Goal: Task Accomplishment & Management: Manage account settings

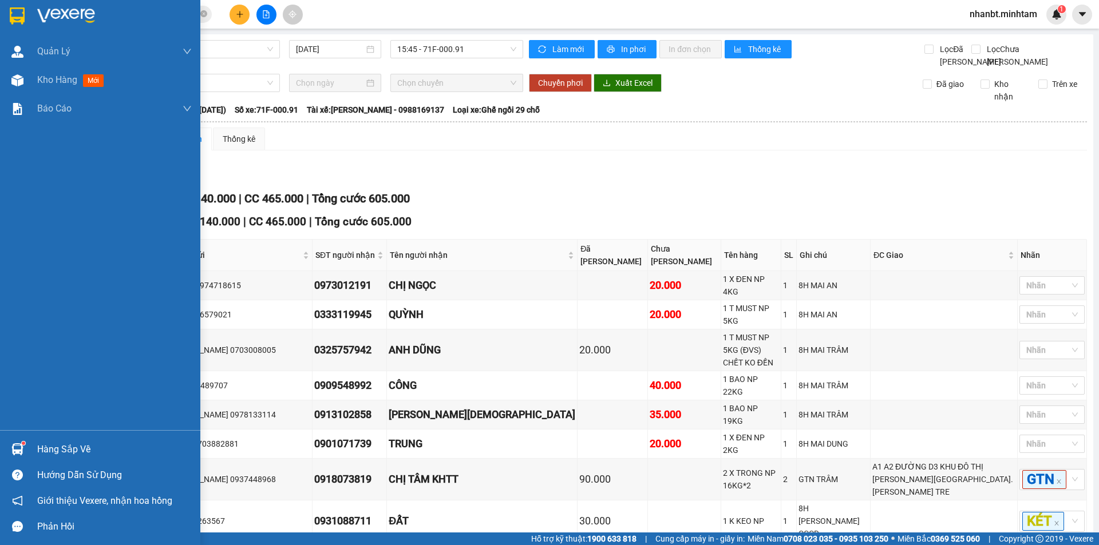
scroll to position [41, 0]
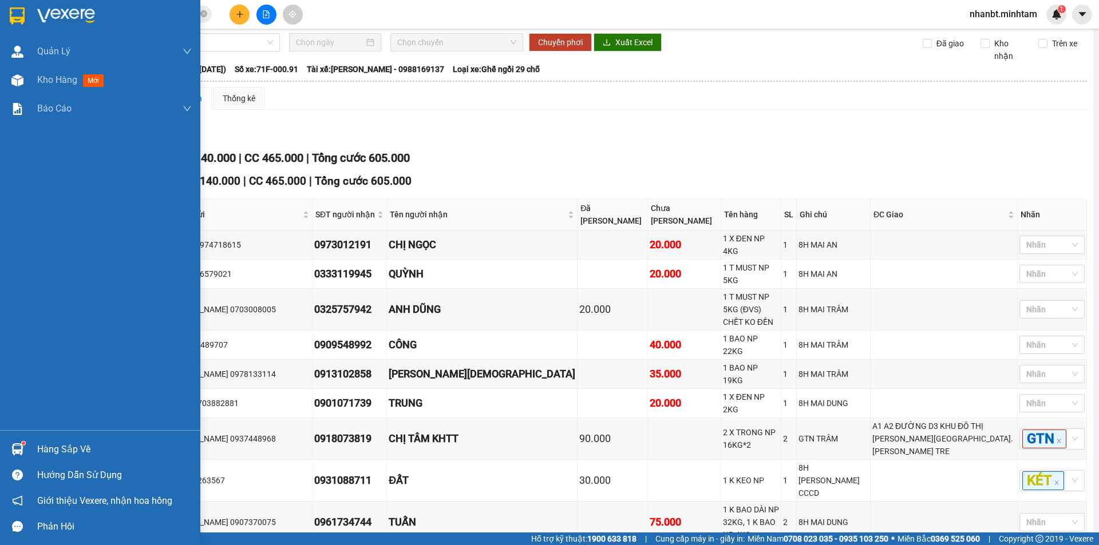
click at [53, 446] on div "Hàng sắp về" at bounding box center [114, 449] width 155 height 17
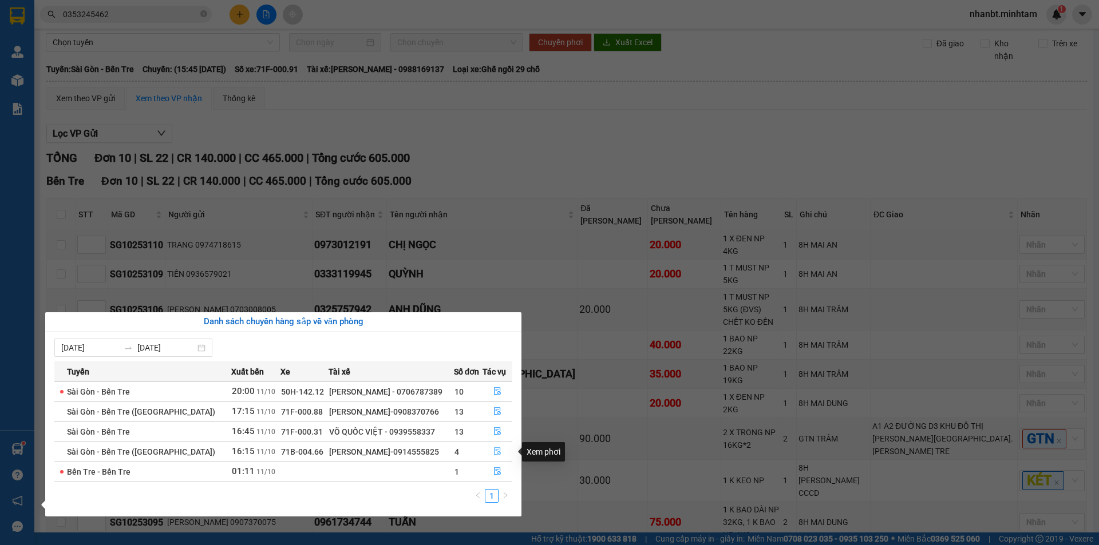
click at [493, 453] on icon "file-done" at bounding box center [497, 452] width 8 height 8
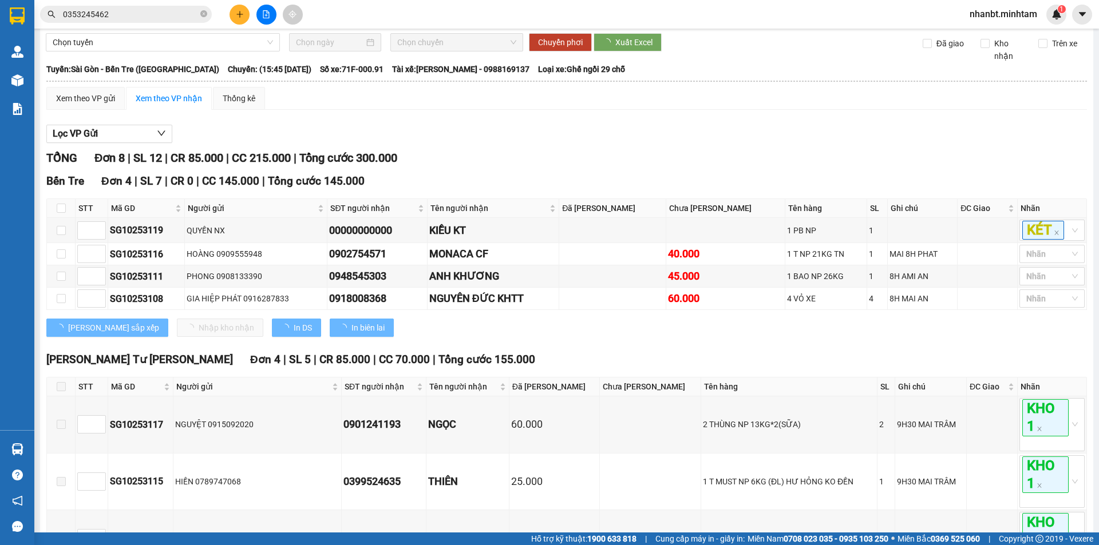
scroll to position [172, 0]
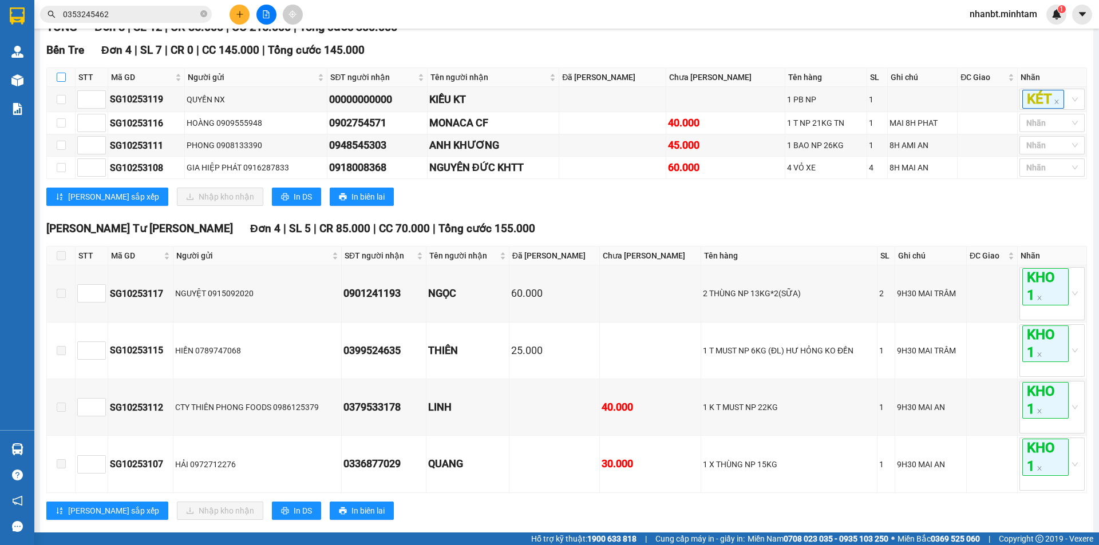
click at [59, 82] on input "checkbox" at bounding box center [61, 77] width 9 height 9
checkbox input "true"
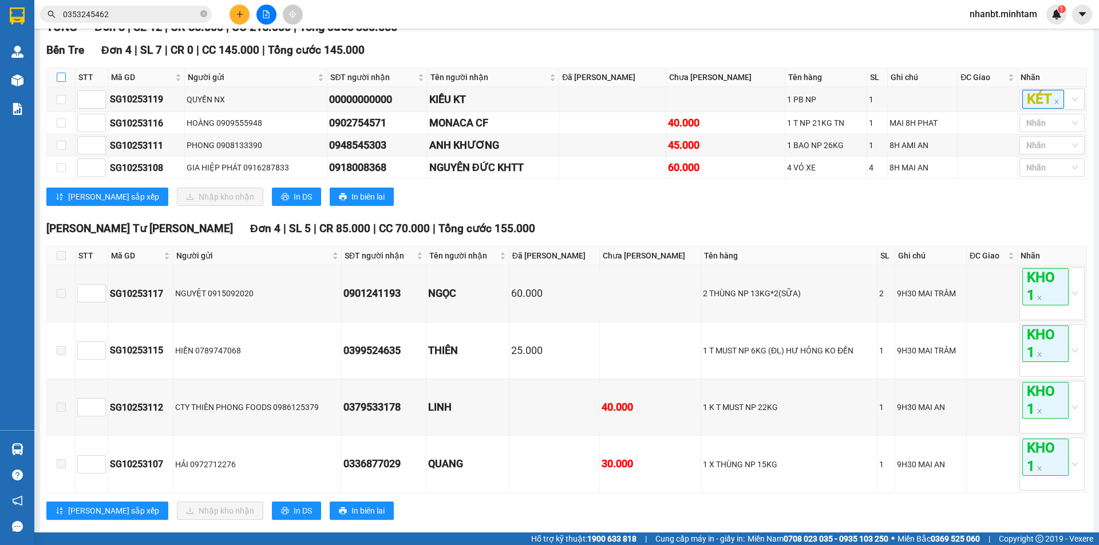
checkbox input "true"
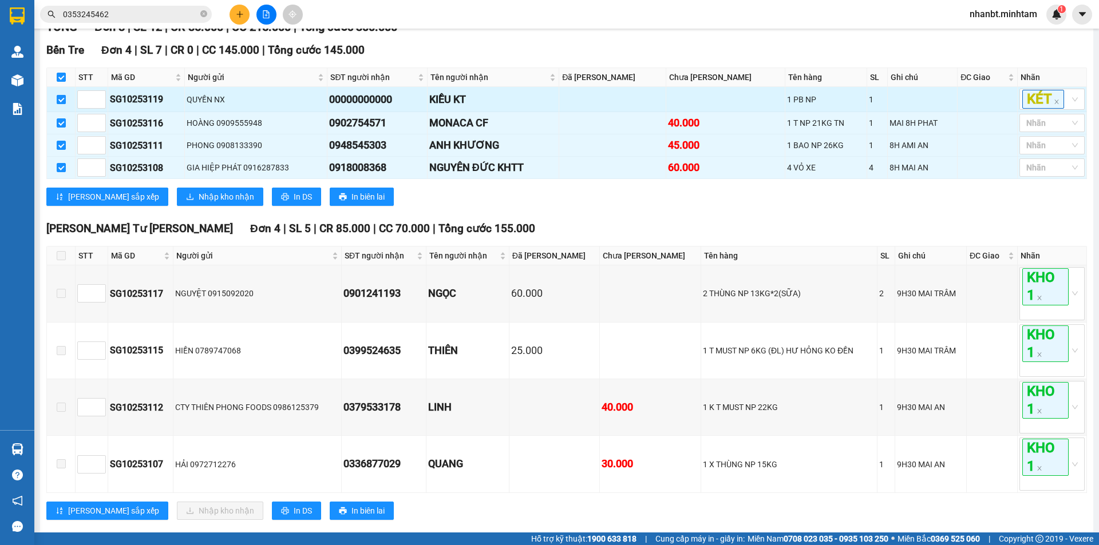
click at [65, 104] on input "checkbox" at bounding box center [61, 99] width 9 height 9
checkbox input "false"
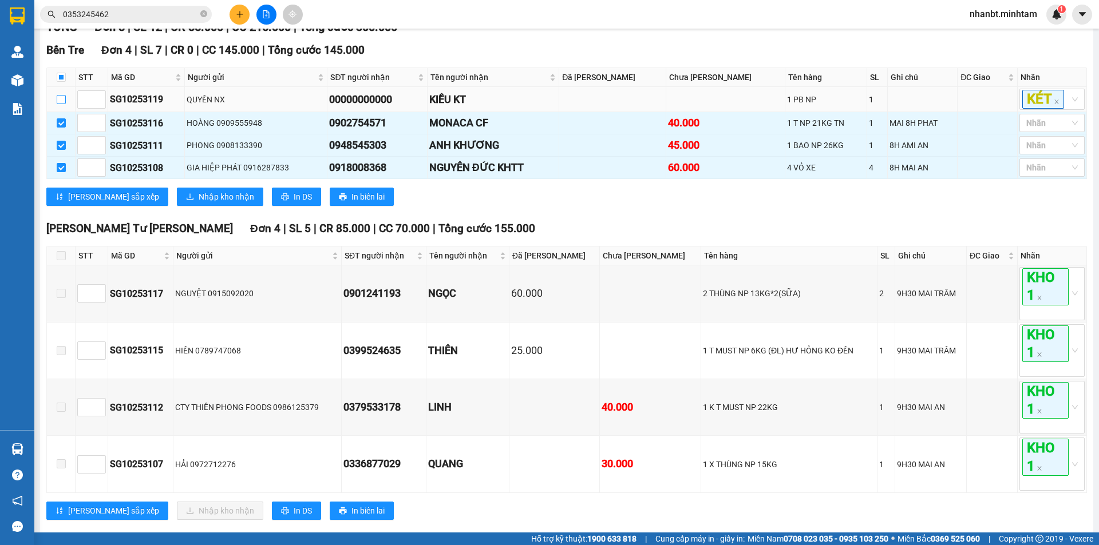
click at [60, 104] on input "checkbox" at bounding box center [61, 99] width 9 height 9
checkbox input "true"
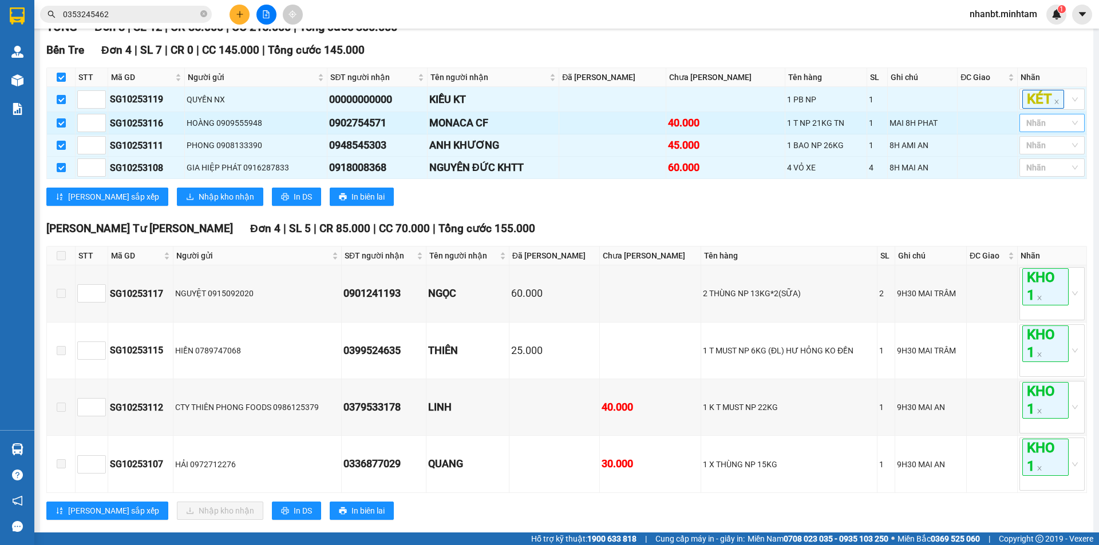
drag, startPoint x: 1043, startPoint y: 137, endPoint x: 1040, endPoint y: 118, distance: 18.5
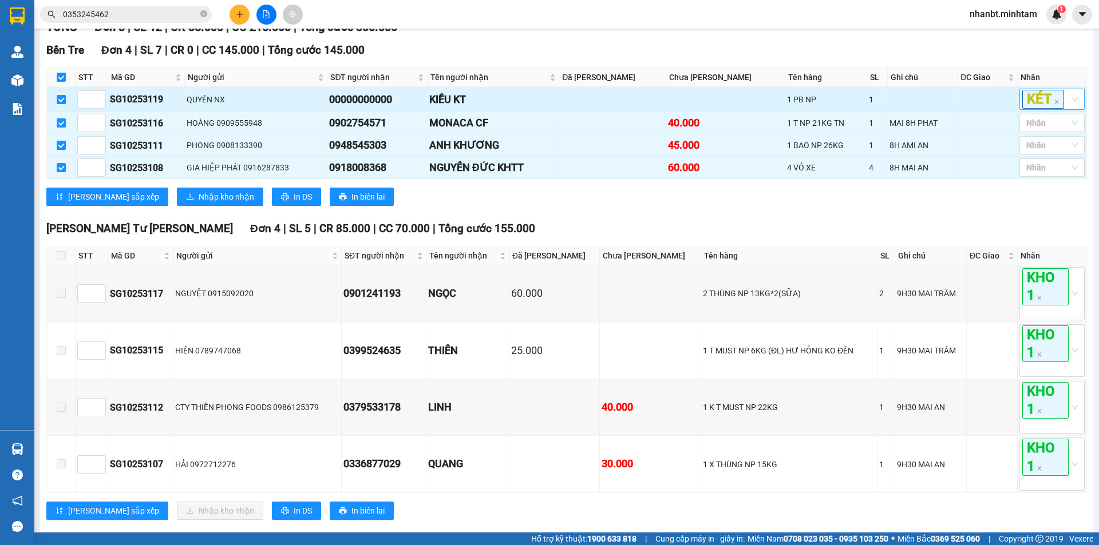
click at [1043, 130] on div at bounding box center [1046, 123] width 48 height 14
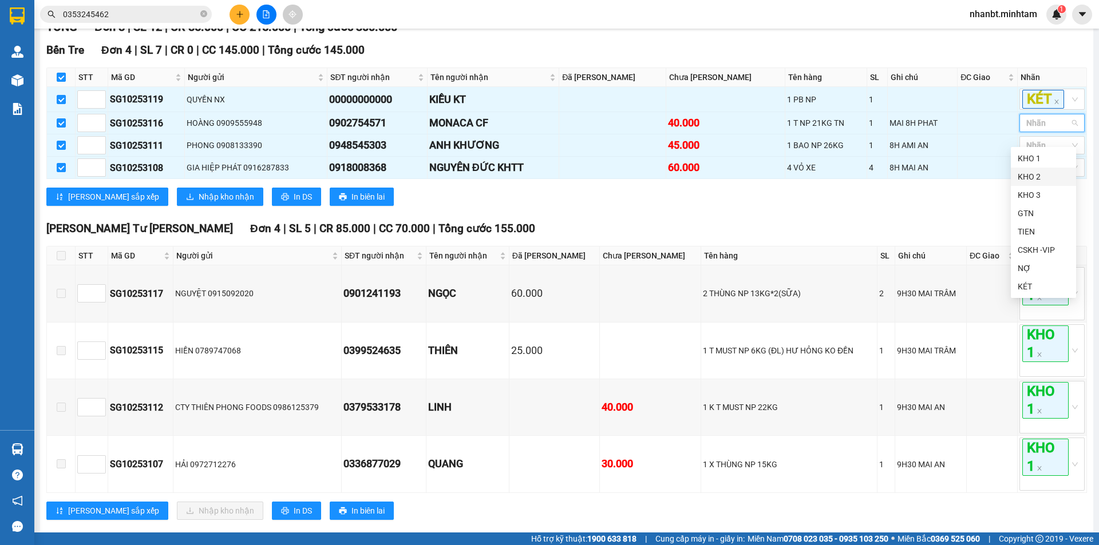
click at [1030, 180] on div "KHO 2" at bounding box center [1044, 177] width 52 height 13
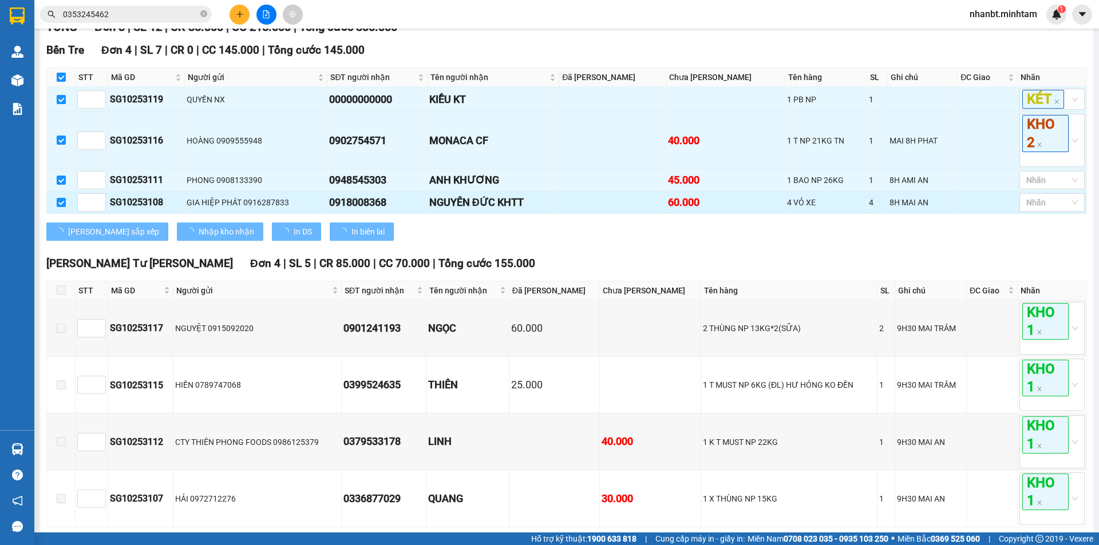
click at [736, 207] on div "60.000" at bounding box center [725, 203] width 115 height 16
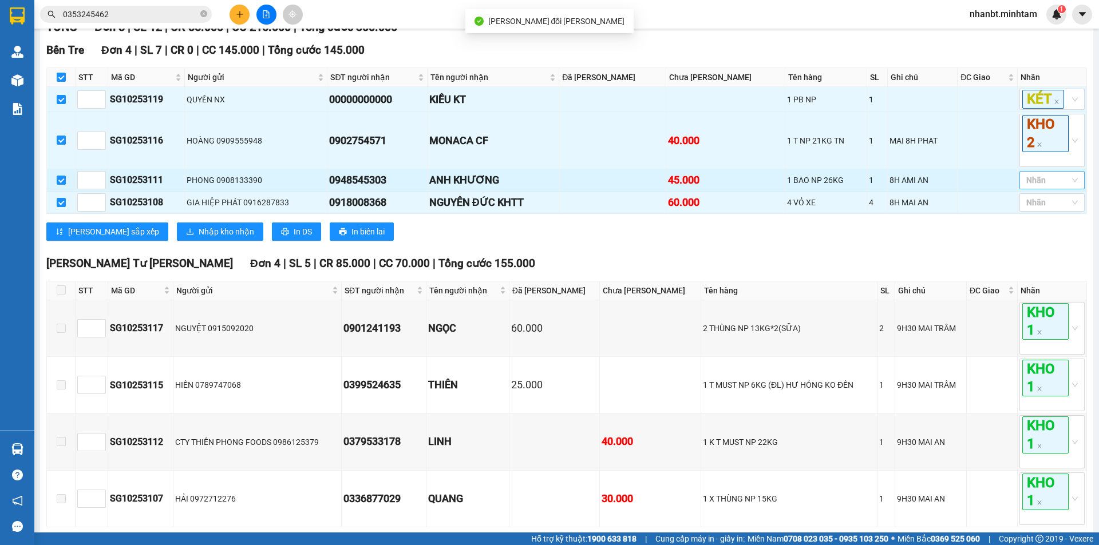
click at [1049, 187] on div at bounding box center [1046, 180] width 48 height 14
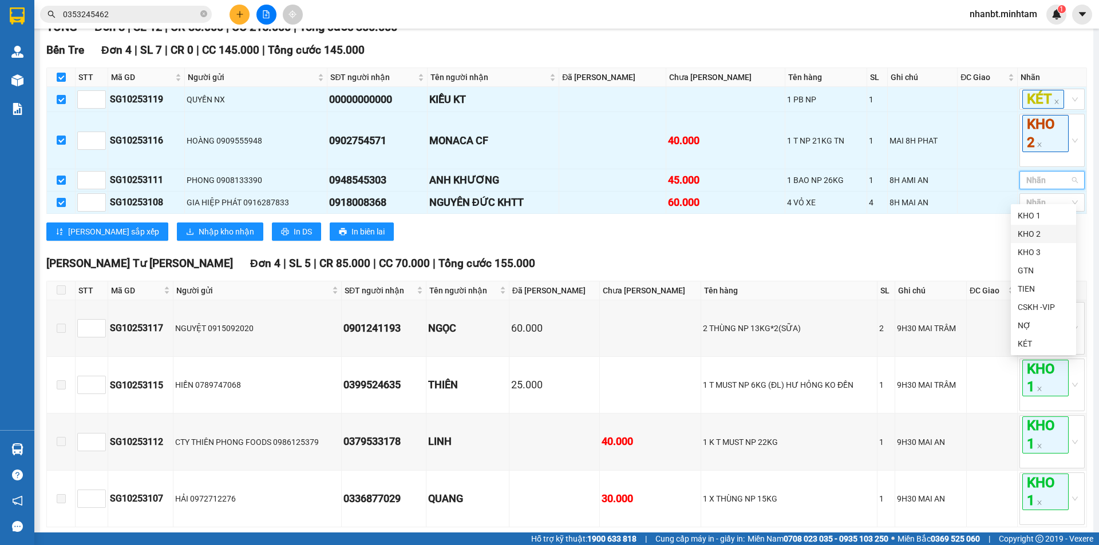
click at [1034, 230] on div "KHO 2" at bounding box center [1044, 234] width 52 height 13
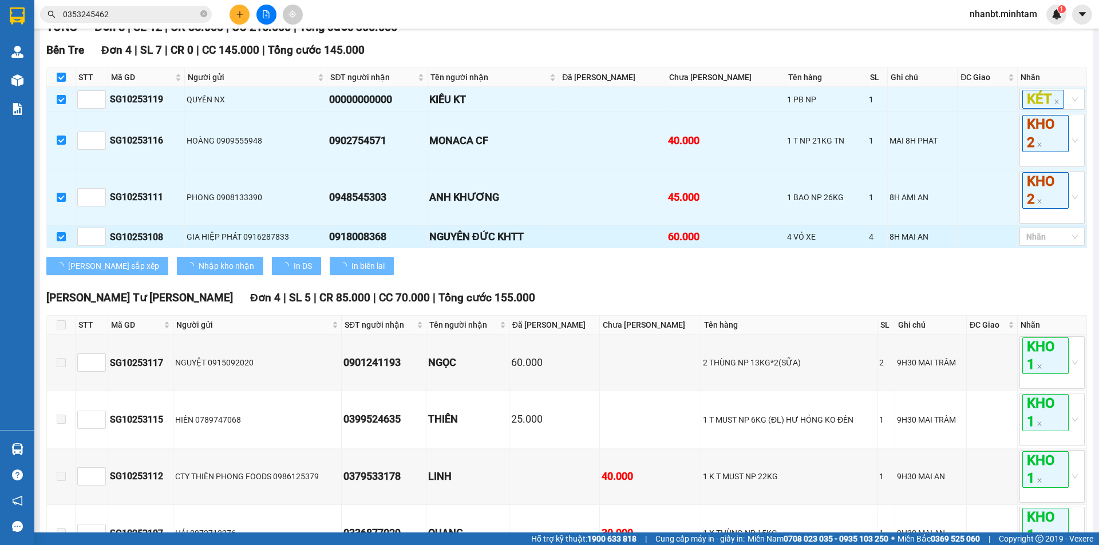
click at [889, 243] on div "8H MAI AN" at bounding box center [922, 237] width 66 height 13
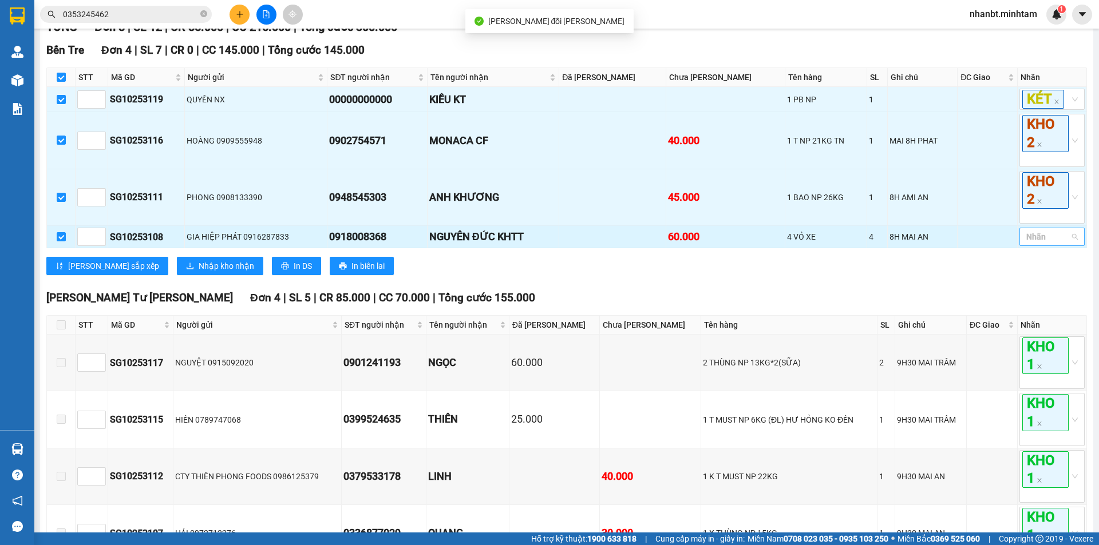
click at [1057, 244] on div at bounding box center [1046, 237] width 48 height 14
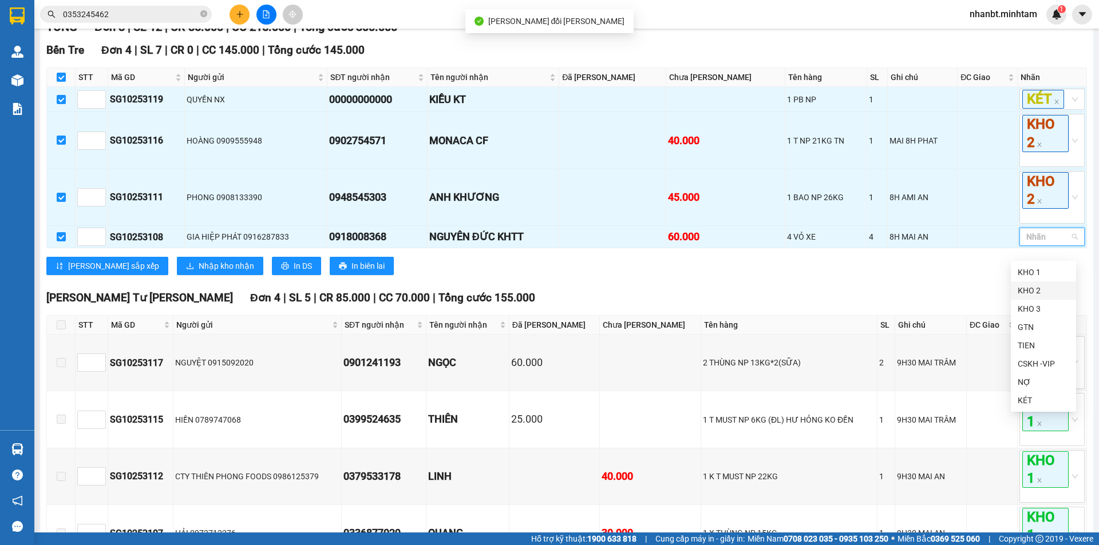
click at [1018, 298] on div "KHO 2" at bounding box center [1043, 291] width 65 height 18
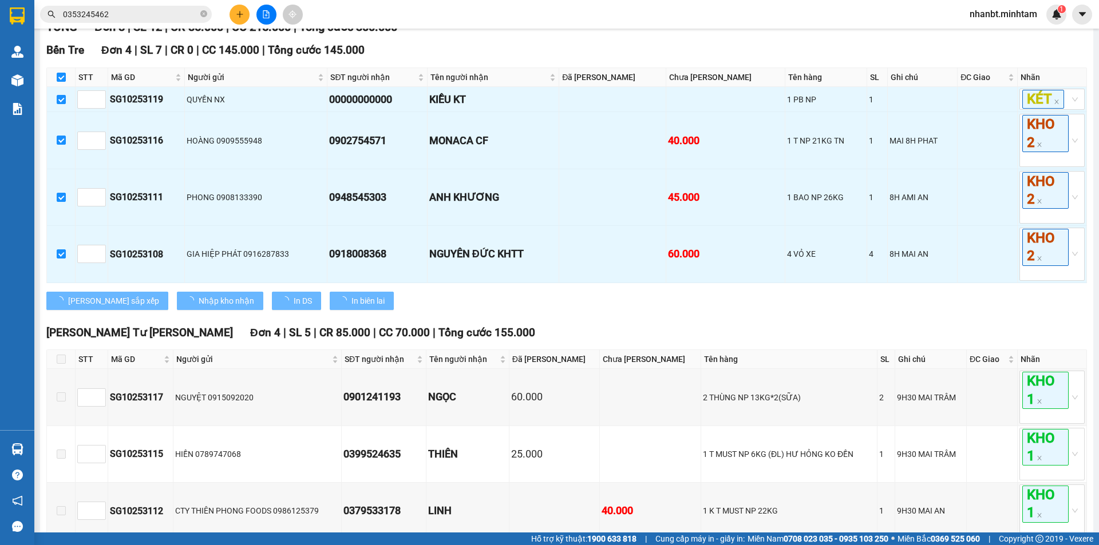
click at [879, 341] on div "Ngã Tư Huyện Đơn 4 | SL 5 | CR 85.000 | CC 70.000 | Tổng cước 155.000" at bounding box center [566, 333] width 1041 height 17
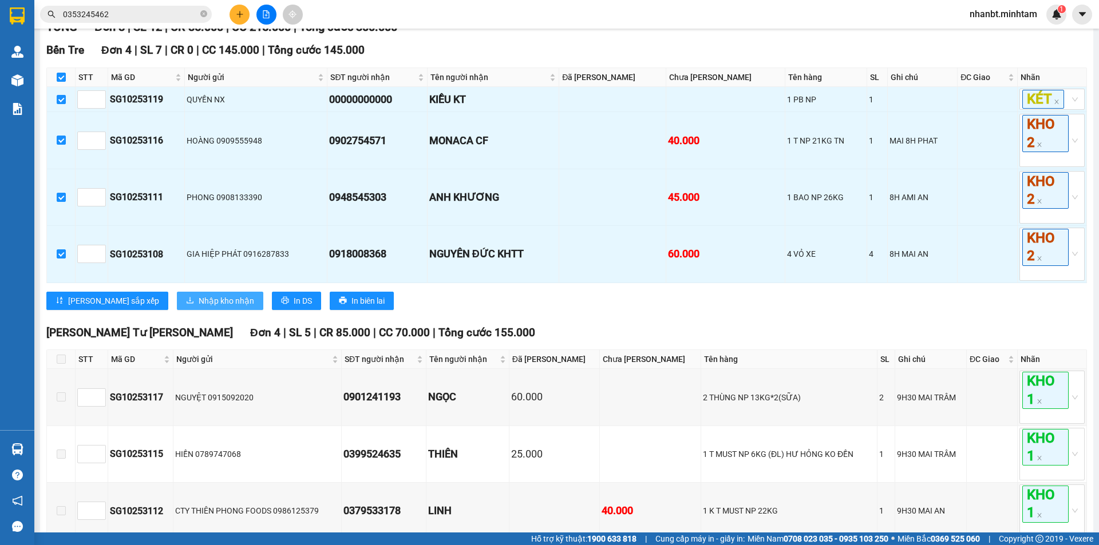
click at [199, 307] on span "Nhập kho nhận" at bounding box center [227, 301] width 56 height 13
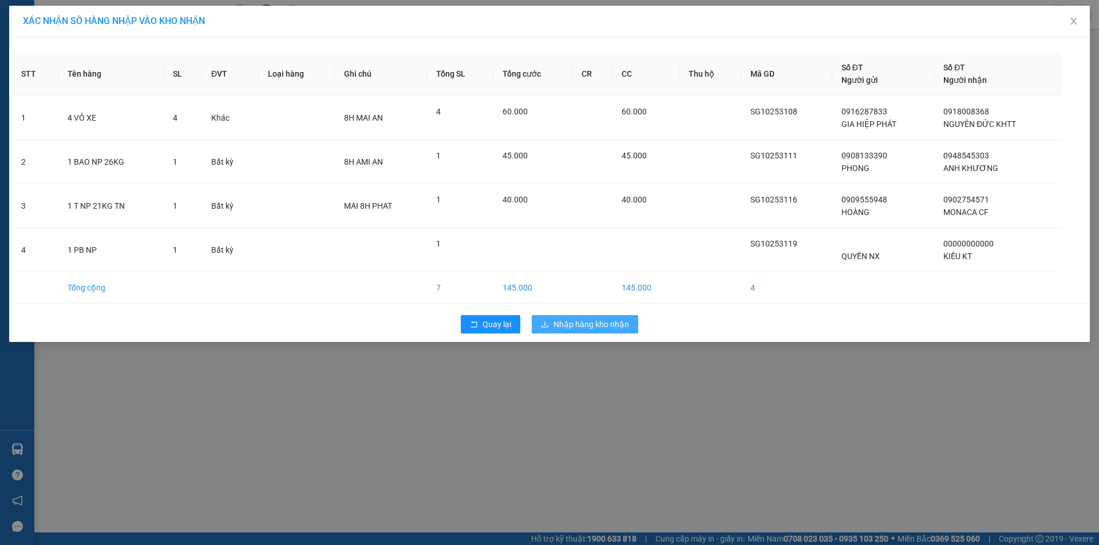
click at [584, 327] on span "Nhập hàng kho nhận" at bounding box center [591, 324] width 76 height 13
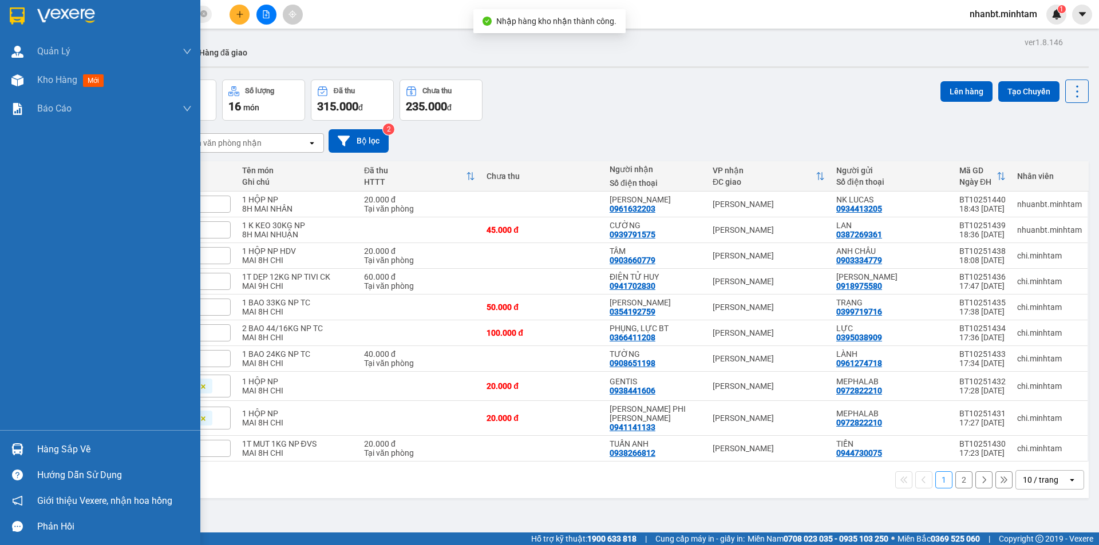
click at [74, 443] on div "Hàng sắp về" at bounding box center [114, 449] width 155 height 17
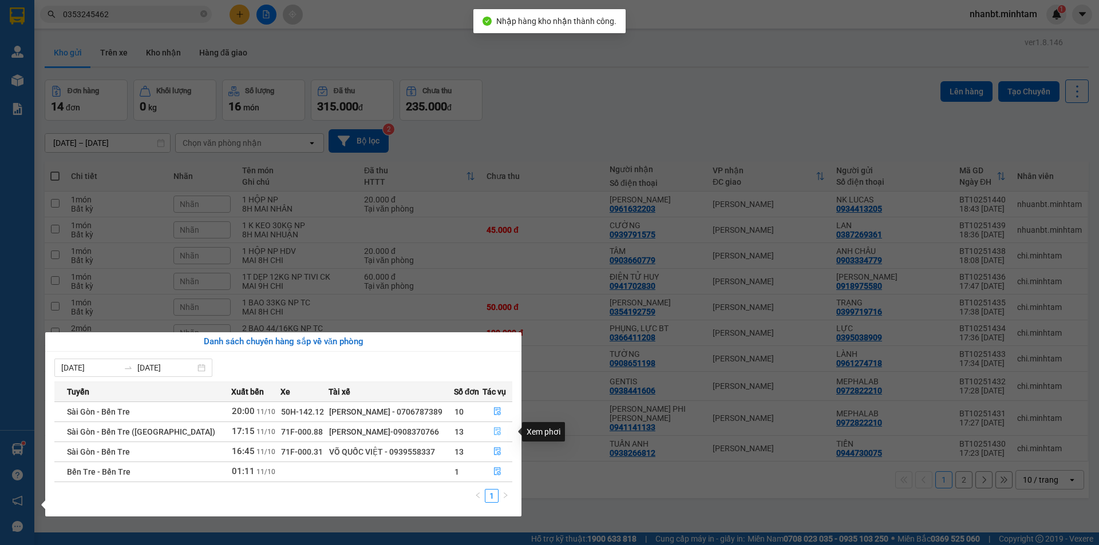
click at [495, 434] on icon "file-done" at bounding box center [497, 432] width 8 height 8
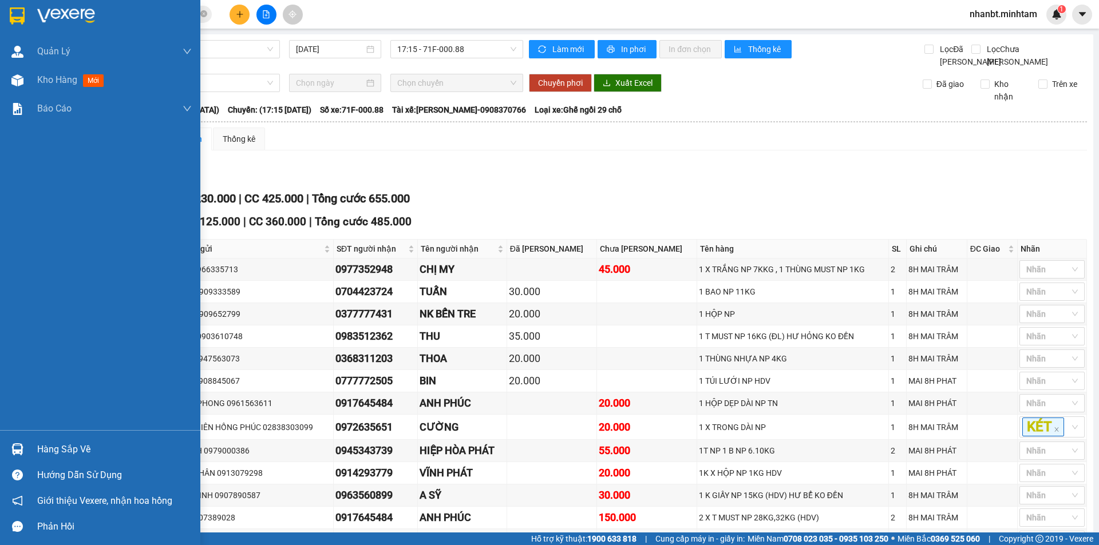
click at [24, 21] on img at bounding box center [17, 15] width 15 height 17
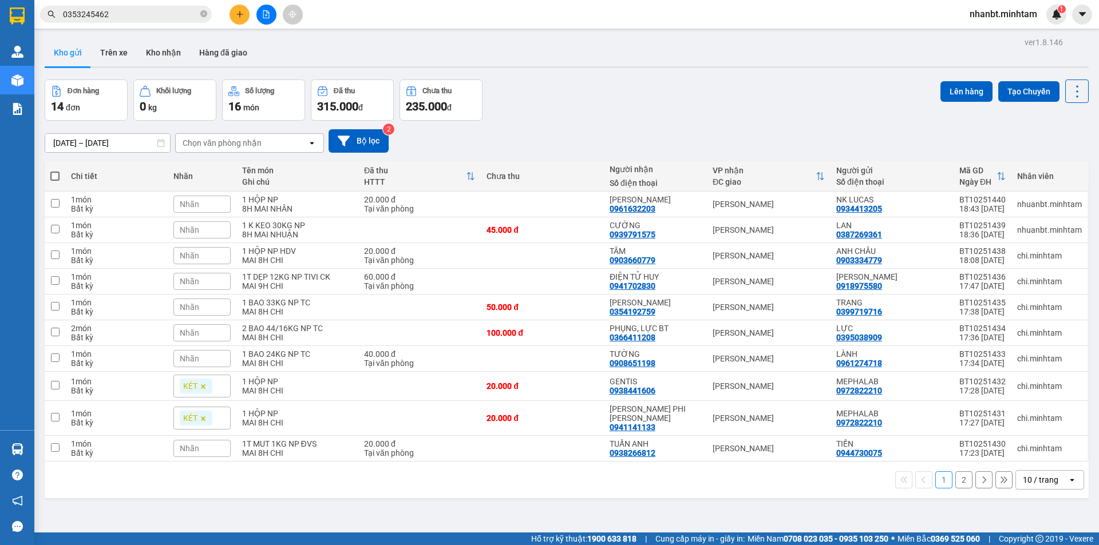
click at [962, 472] on button "2" at bounding box center [963, 480] width 17 height 17
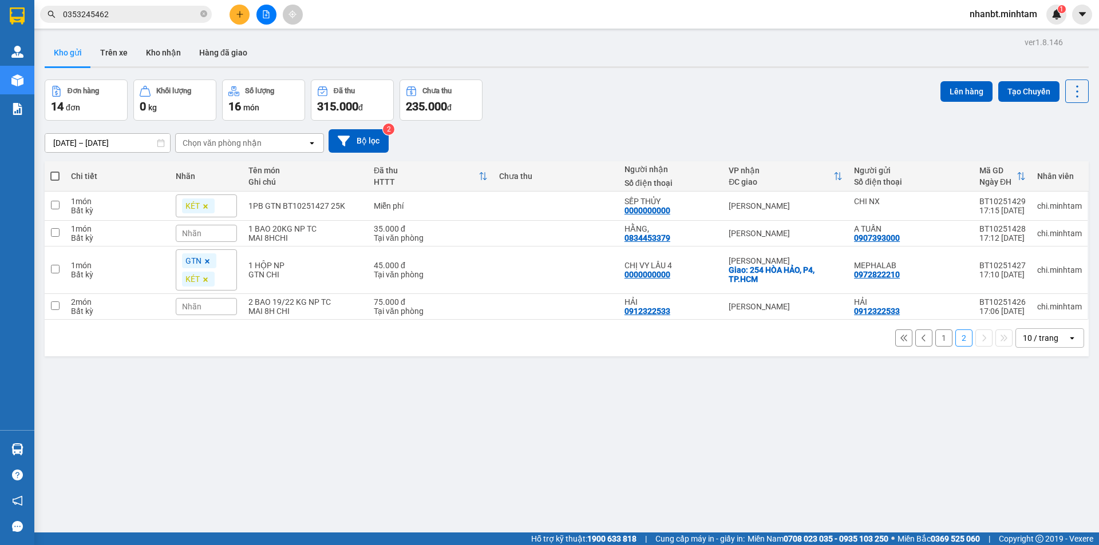
click at [920, 339] on icon at bounding box center [924, 338] width 8 height 8
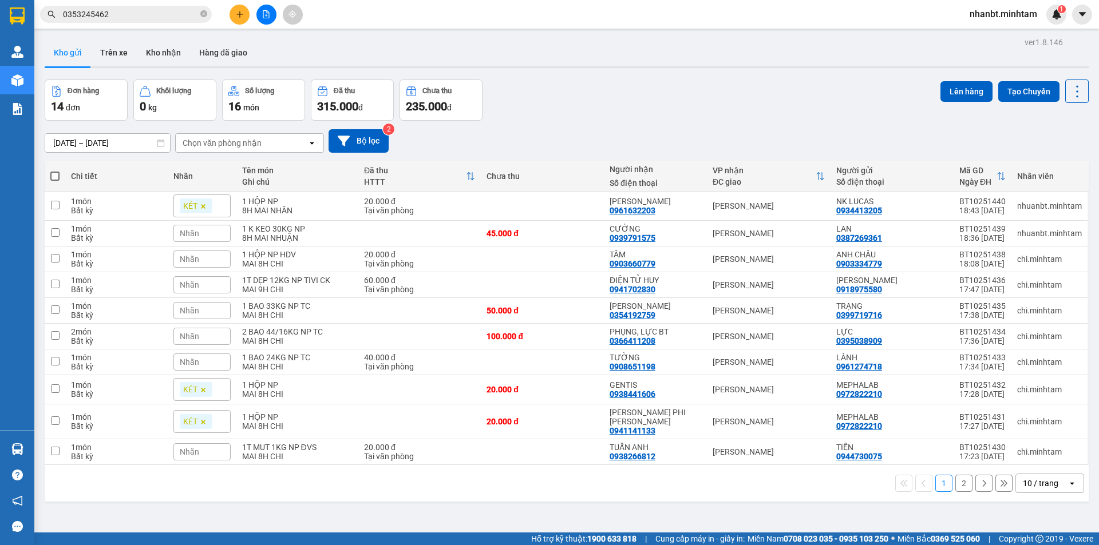
click at [962, 478] on button "2" at bounding box center [963, 483] width 17 height 17
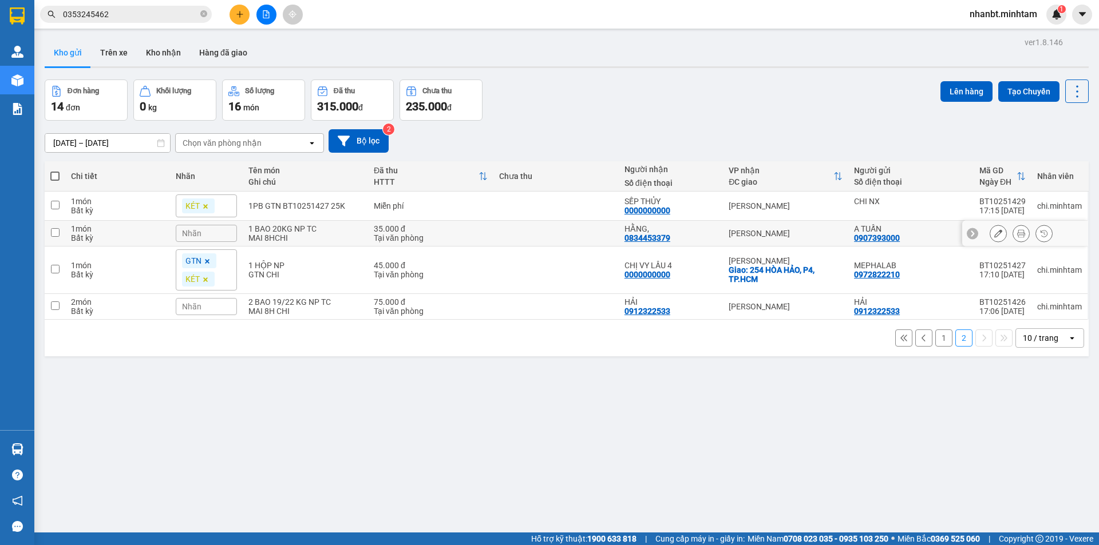
click at [52, 232] on input "checkbox" at bounding box center [55, 232] width 9 height 9
checkbox input "true"
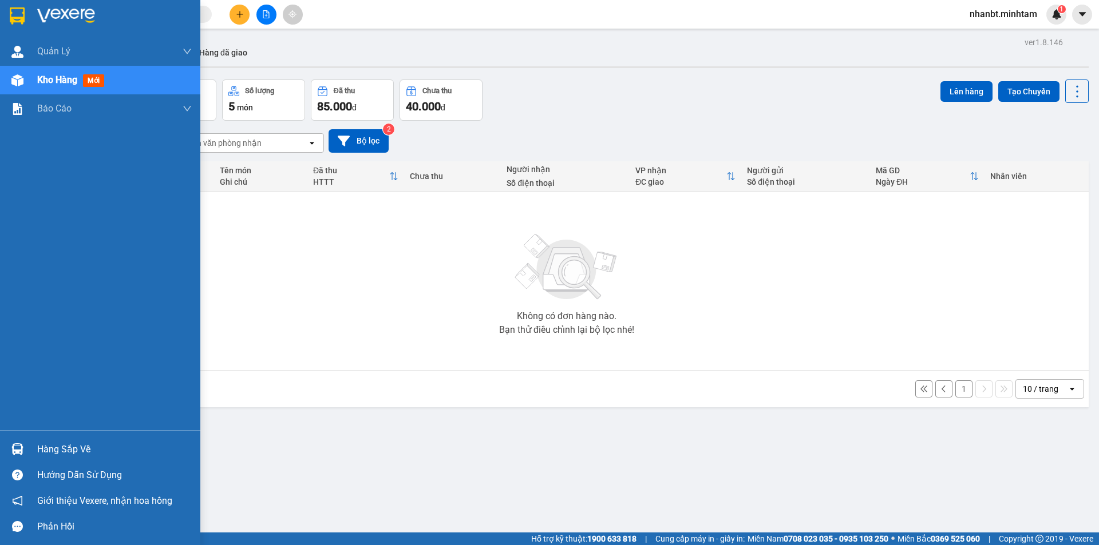
click at [25, 15] on img at bounding box center [17, 15] width 15 height 17
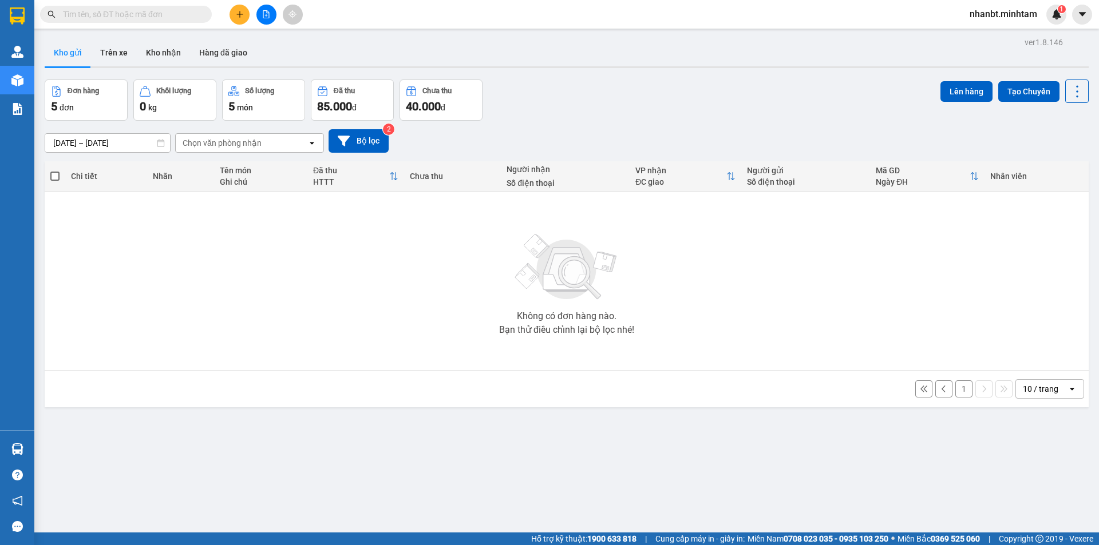
click at [266, 18] on icon "file-add" at bounding box center [266, 14] width 6 height 8
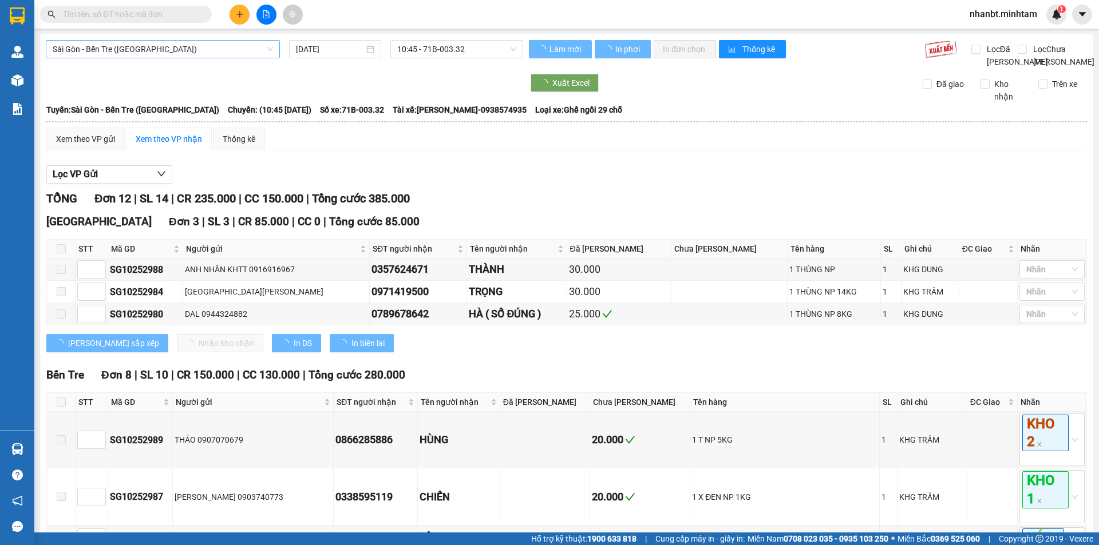
click at [128, 42] on span "Sài Gòn - Bến Tre ([GEOGRAPHIC_DATA])" at bounding box center [163, 49] width 220 height 17
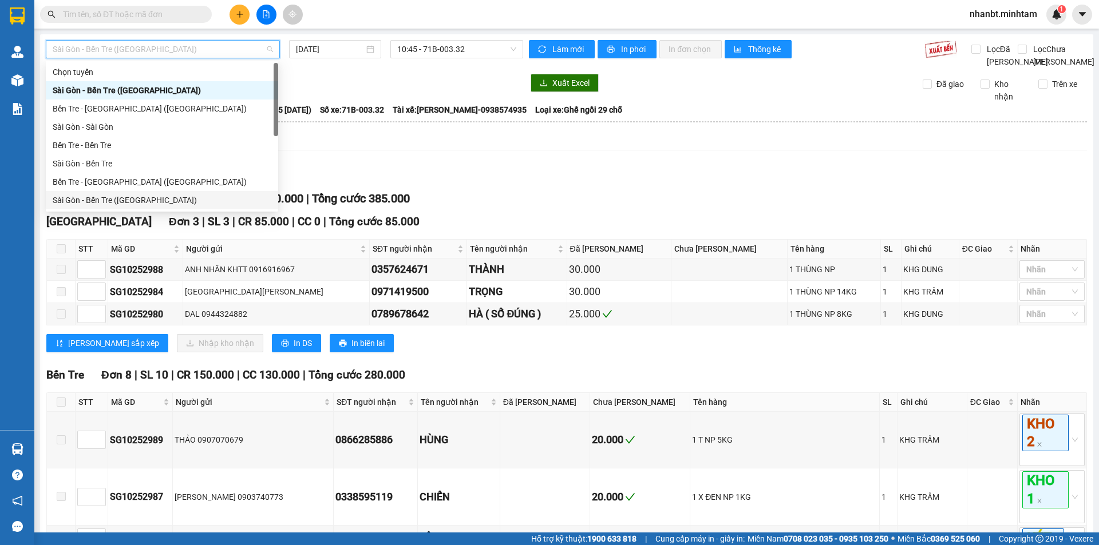
click at [100, 191] on div "Sài Gòn - Bến Tre ([GEOGRAPHIC_DATA])" at bounding box center [162, 200] width 232 height 18
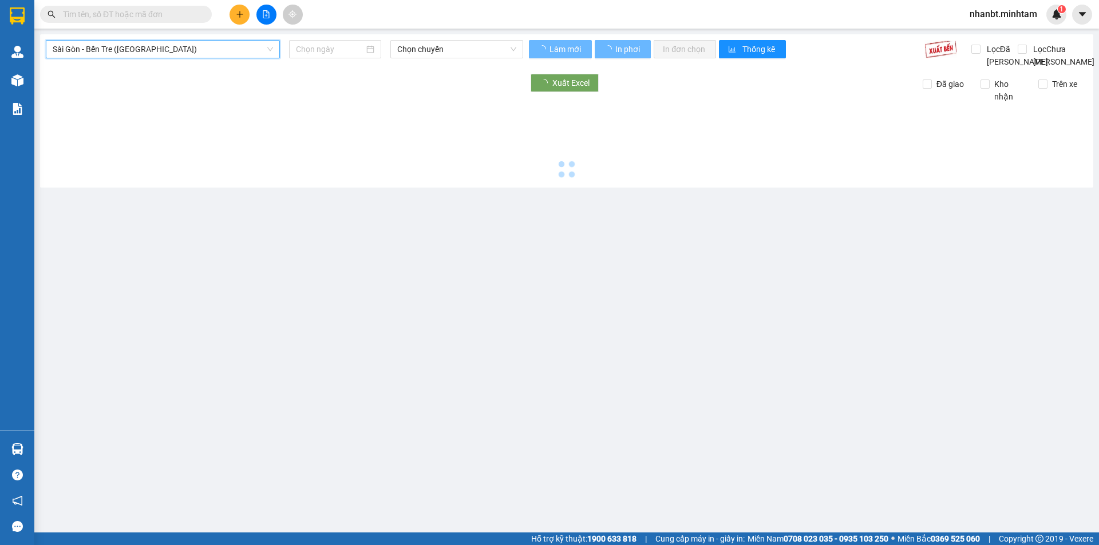
type input "[DATE]"
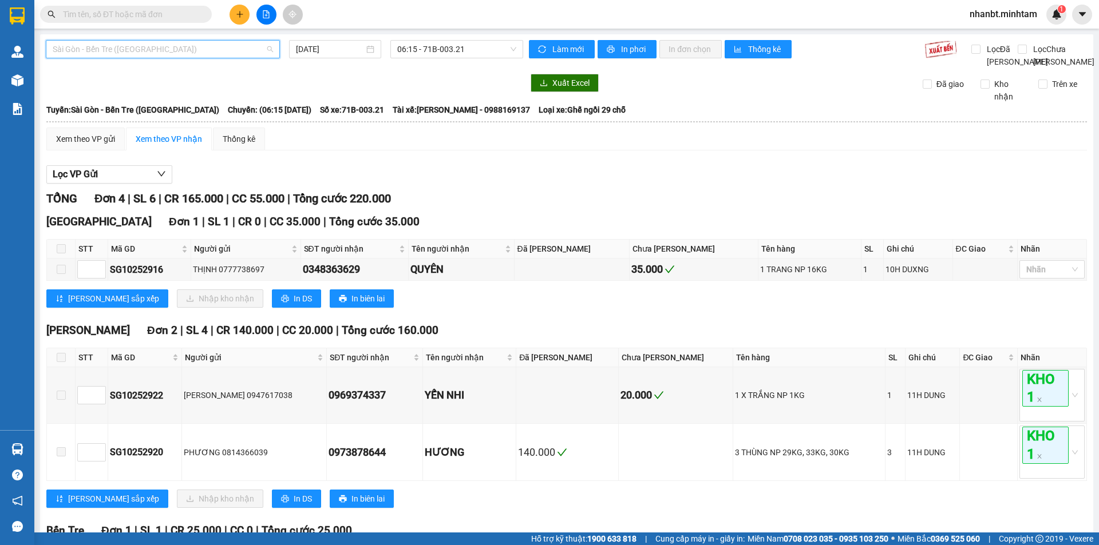
click at [209, 42] on span "Sài Gòn - Bến Tre ([GEOGRAPHIC_DATA])" at bounding box center [163, 49] width 220 height 17
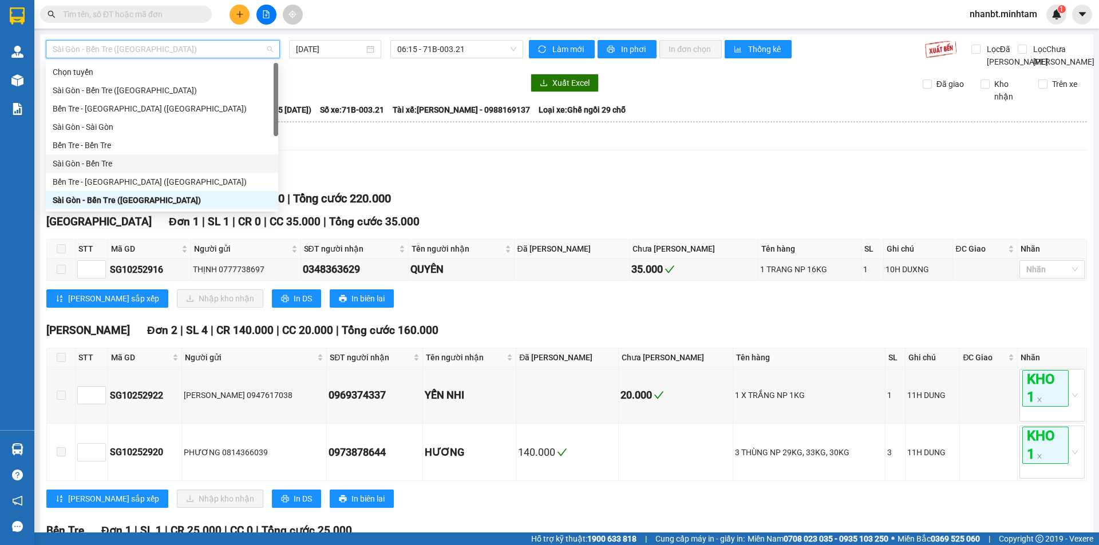
click at [110, 177] on div "Bến Tre - [GEOGRAPHIC_DATA] ([GEOGRAPHIC_DATA])" at bounding box center [162, 182] width 219 height 13
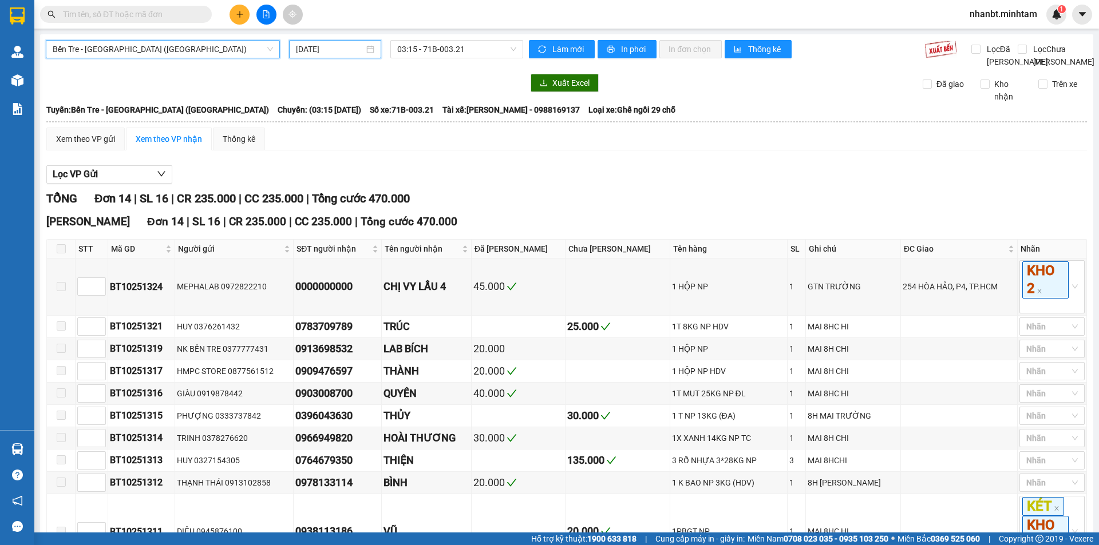
click at [331, 52] on input "[DATE]" at bounding box center [330, 49] width 68 height 13
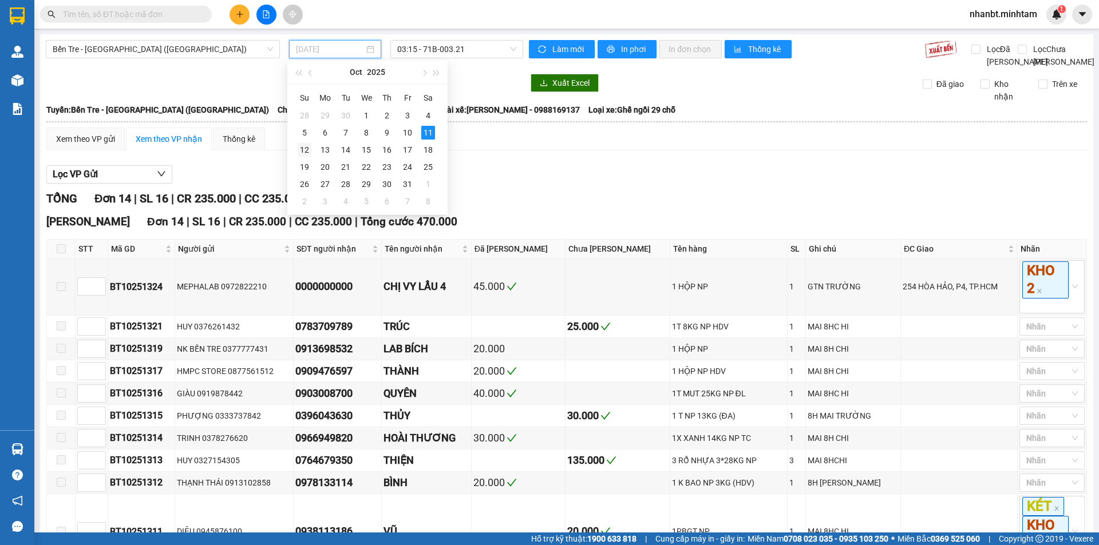
click at [310, 153] on div "12" at bounding box center [305, 150] width 14 height 14
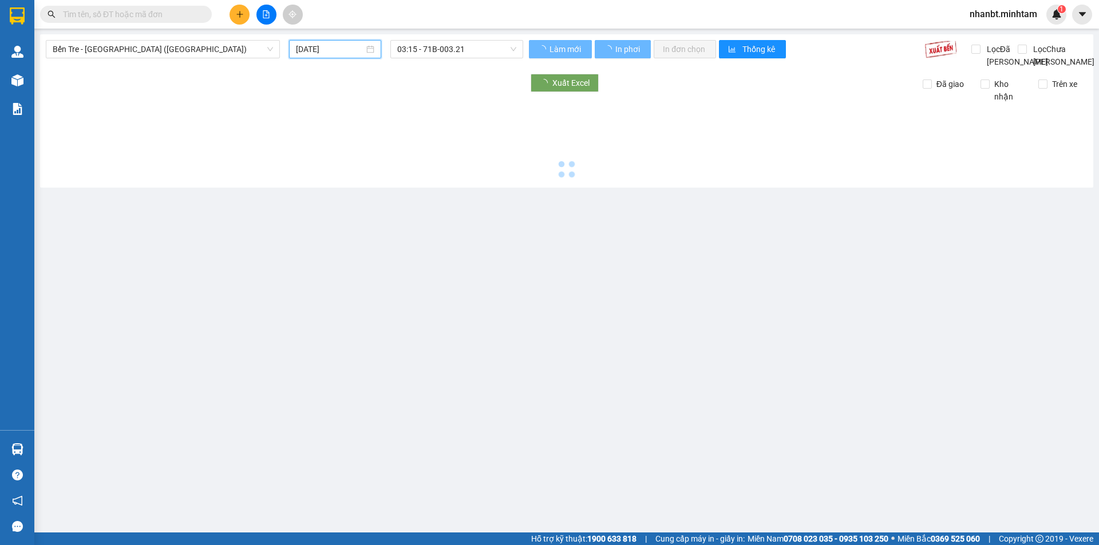
type input "[DATE]"
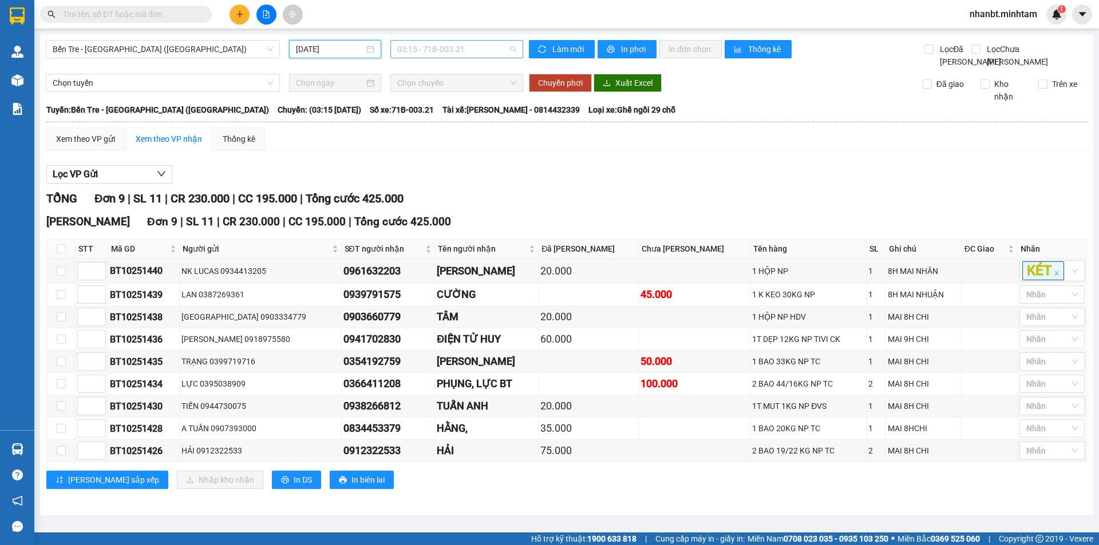
click at [473, 52] on span "03:15 - 71B-003.21" at bounding box center [456, 49] width 119 height 17
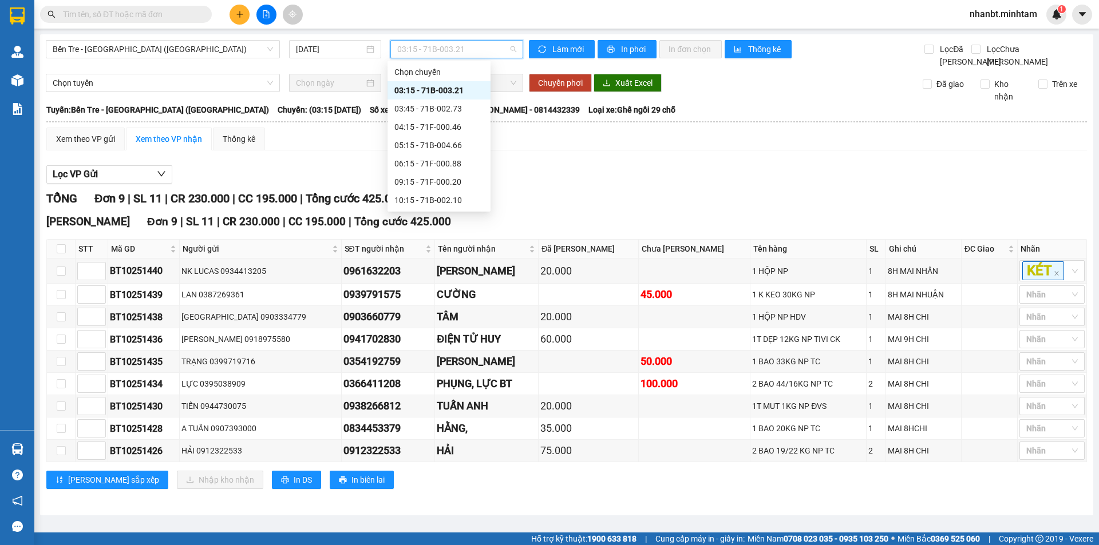
click at [463, 87] on div "03:15 - 71B-003.21" at bounding box center [438, 90] width 89 height 13
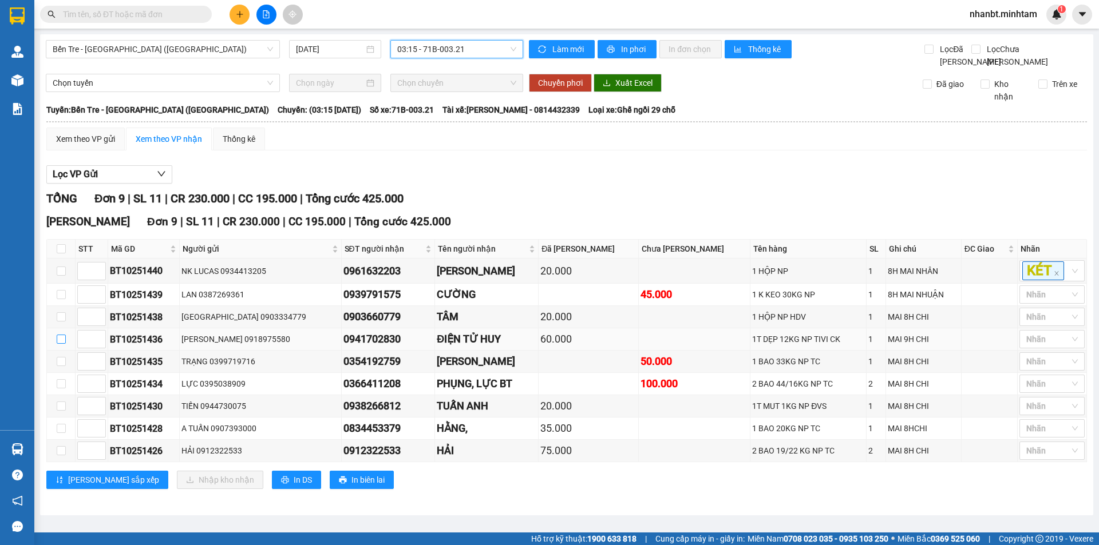
click at [63, 344] on input "checkbox" at bounding box center [61, 339] width 9 height 9
checkbox input "true"
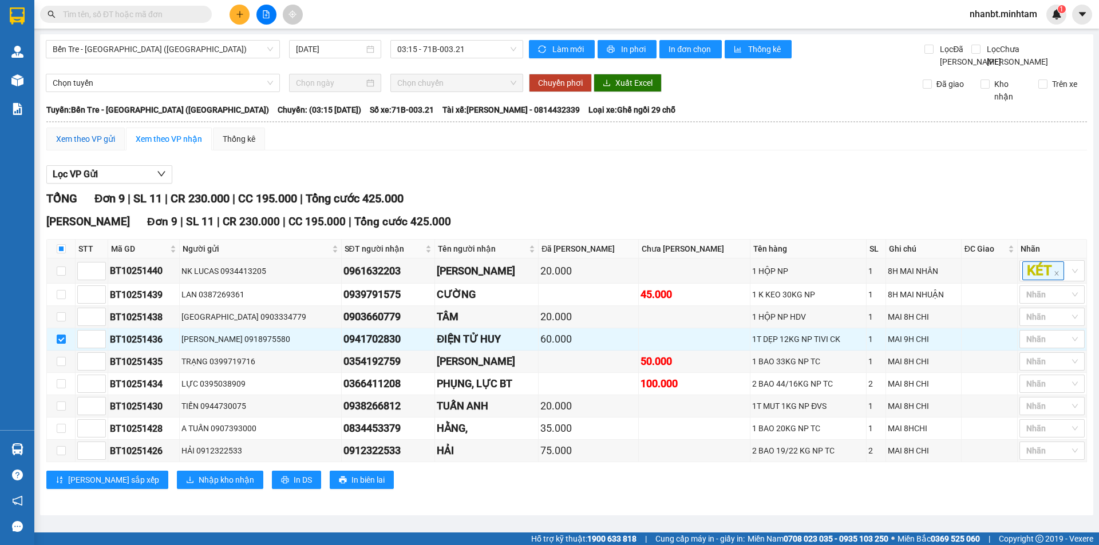
click at [97, 145] on div "Xem theo VP gửi" at bounding box center [85, 139] width 59 height 13
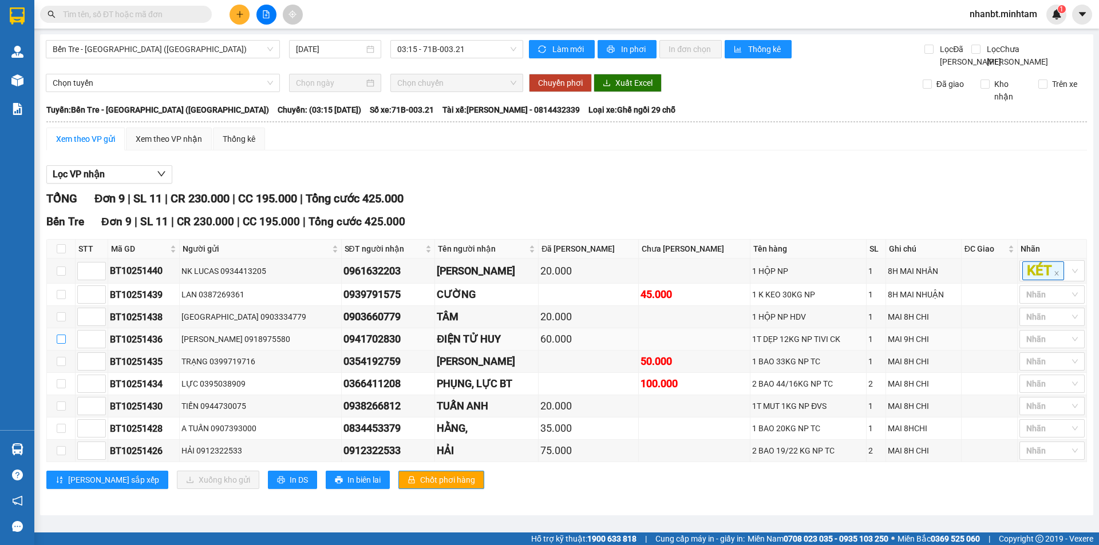
click at [61, 344] on input "checkbox" at bounding box center [61, 339] width 9 height 9
checkbox input "true"
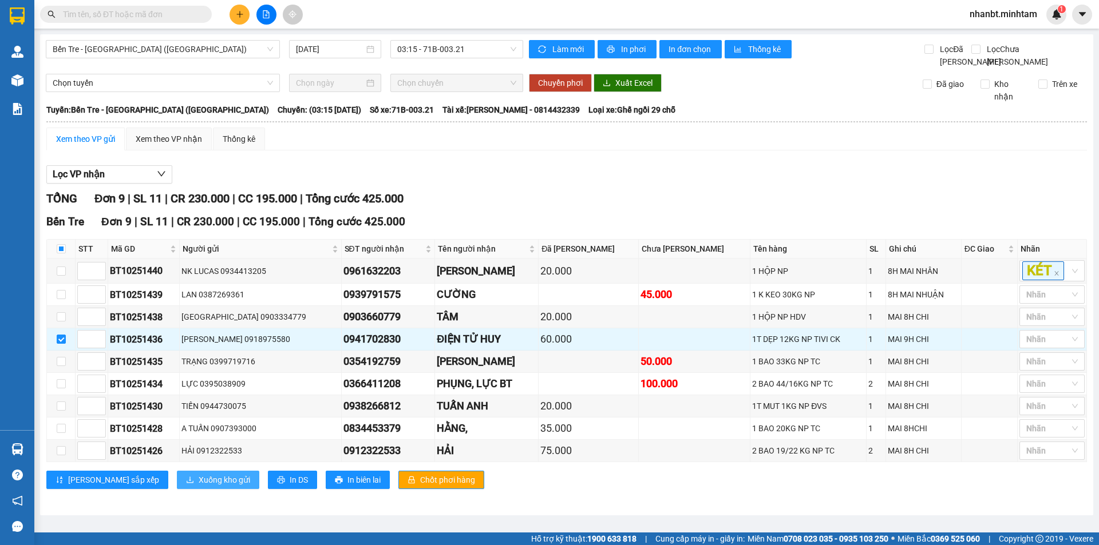
click at [199, 487] on span "Xuống kho gửi" at bounding box center [225, 480] width 52 height 13
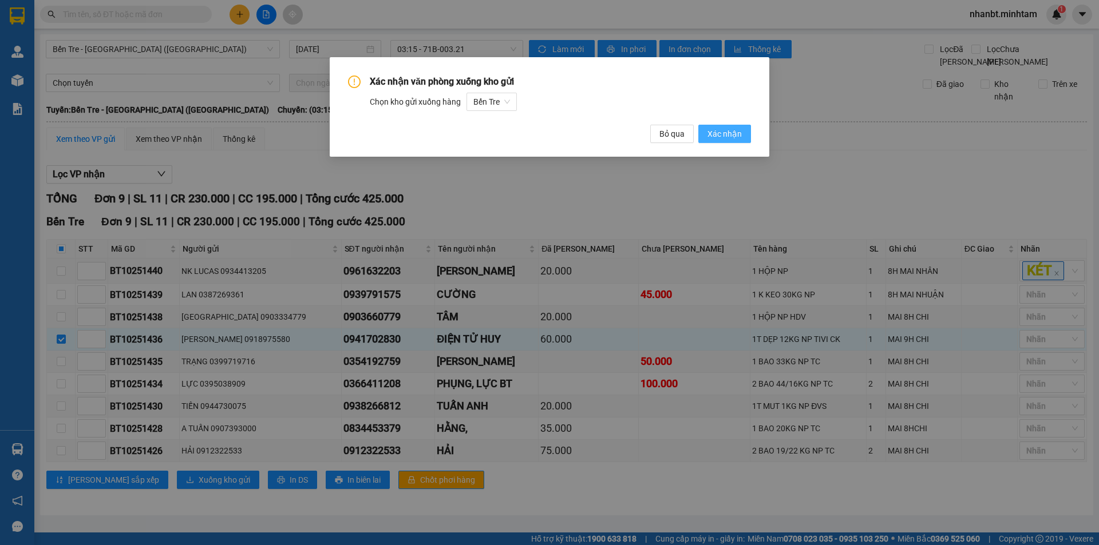
click at [735, 138] on span "Xác nhận" at bounding box center [724, 134] width 34 height 13
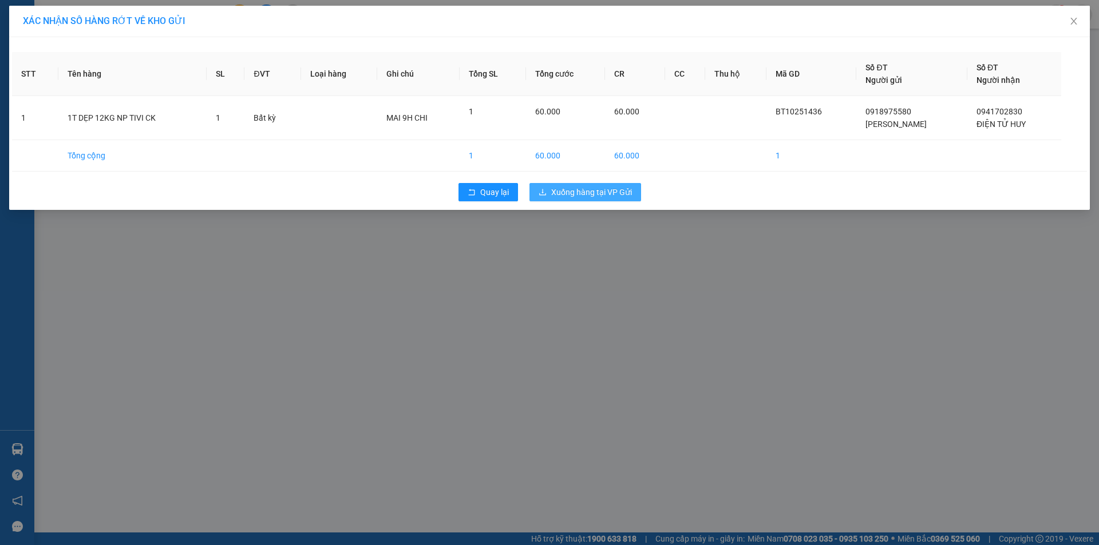
drag, startPoint x: 592, startPoint y: 192, endPoint x: 571, endPoint y: 208, distance: 26.7
click at [592, 194] on span "Xuống hàng tại VP Gửi" at bounding box center [591, 192] width 81 height 13
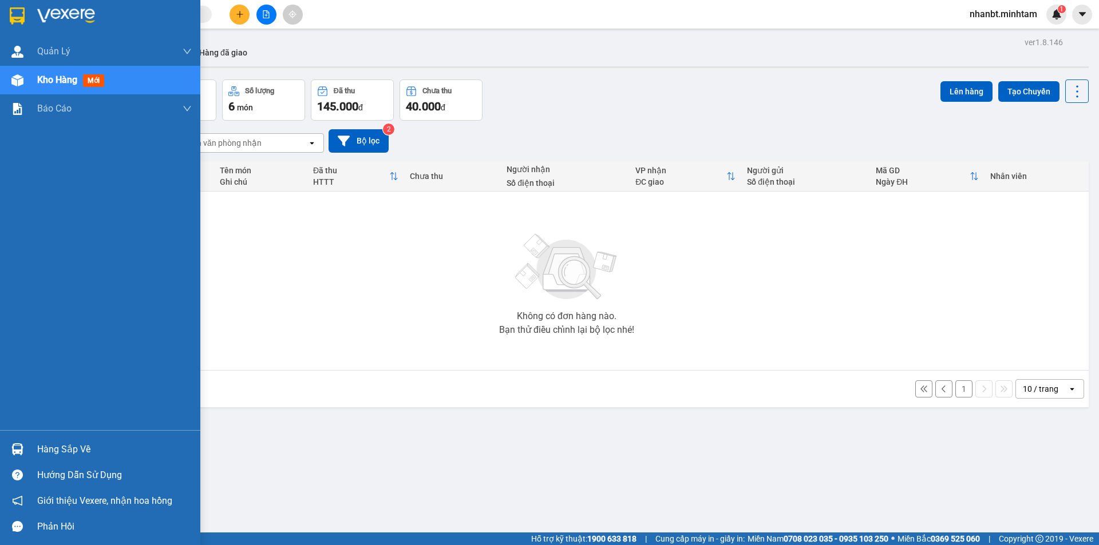
click at [45, 447] on div "Hàng sắp về" at bounding box center [114, 449] width 155 height 17
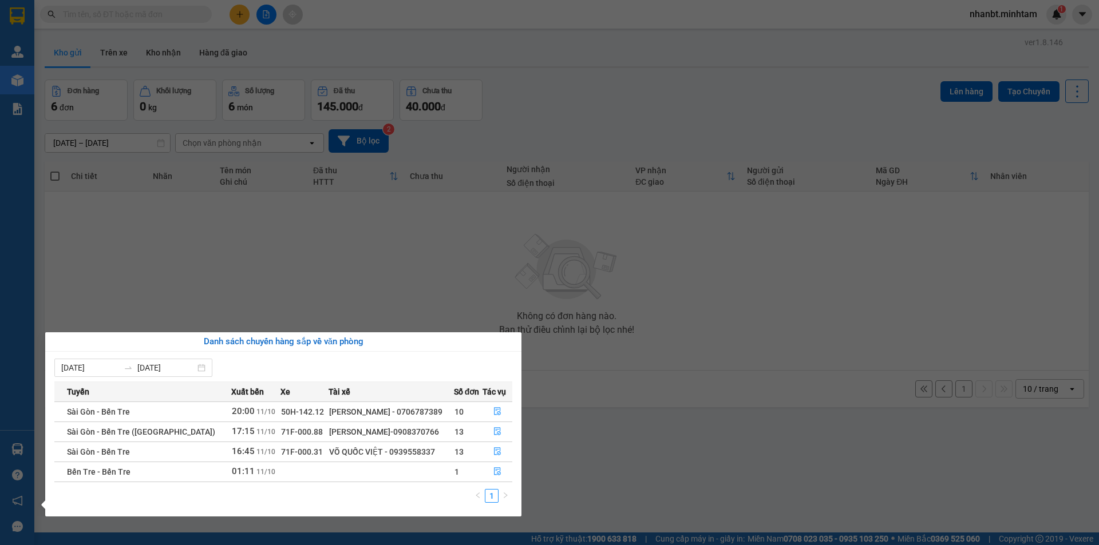
click at [354, 263] on section "Kết quả tìm kiếm ( 0 ) Bộ lọc No Data nhanbt.minhtam 1 Quản Lý Quản lý giao nhậ…" at bounding box center [549, 272] width 1099 height 545
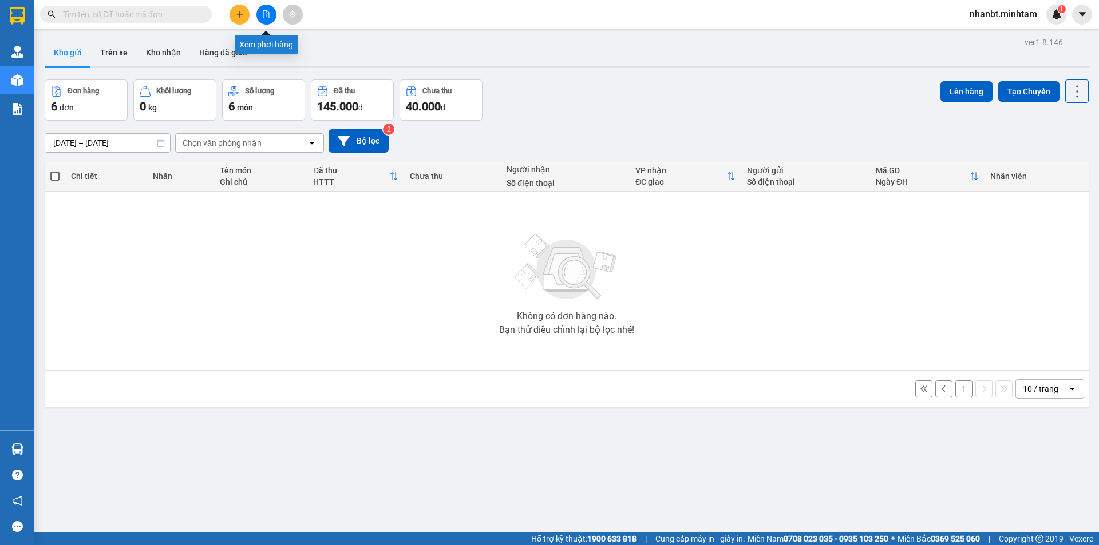
click at [267, 11] on icon "file-add" at bounding box center [266, 14] width 6 height 8
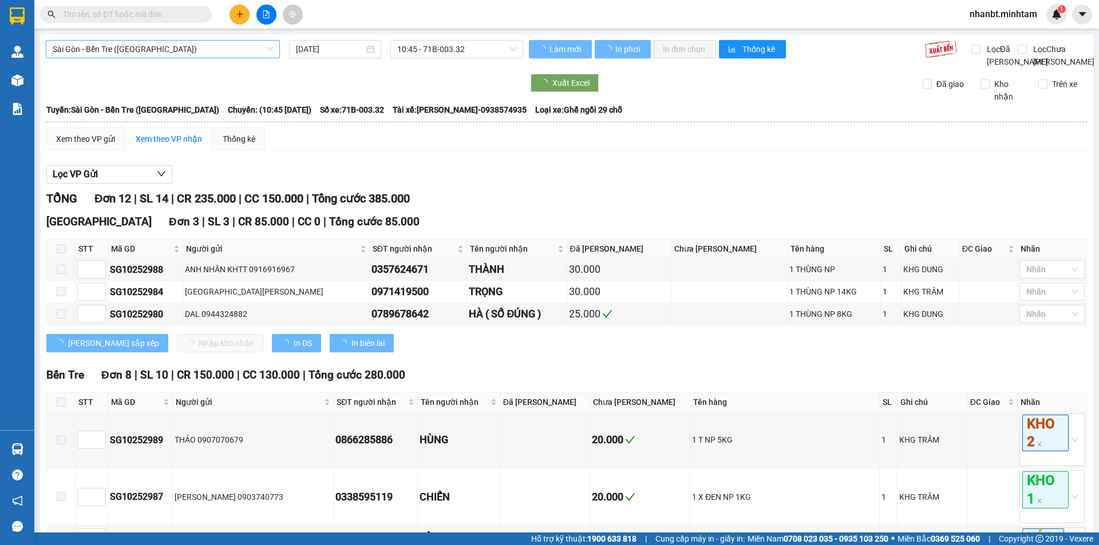
click at [192, 49] on span "Sài Gòn - Bến Tre ([GEOGRAPHIC_DATA])" at bounding box center [163, 49] width 220 height 17
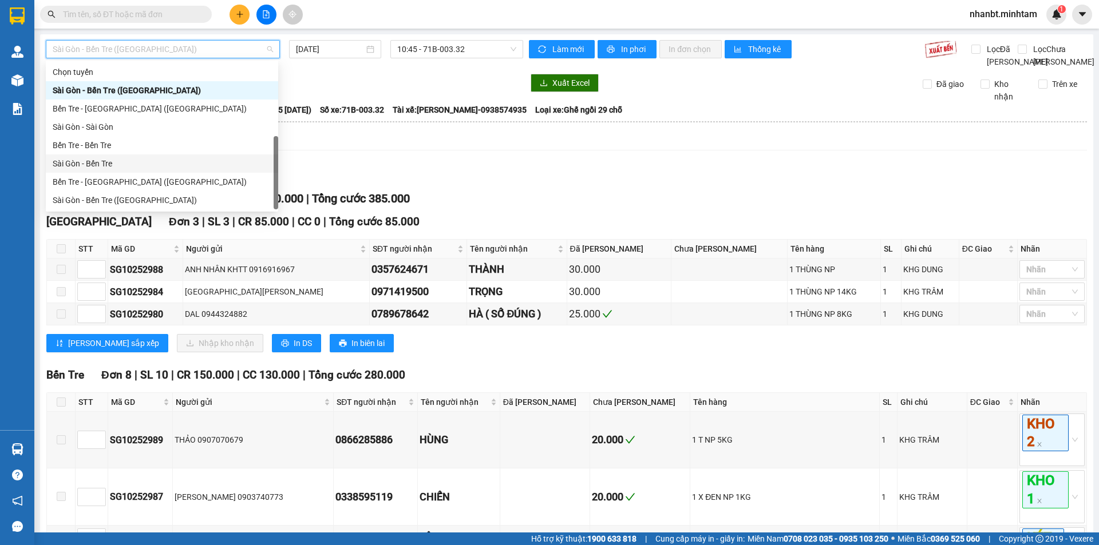
scroll to position [18, 0]
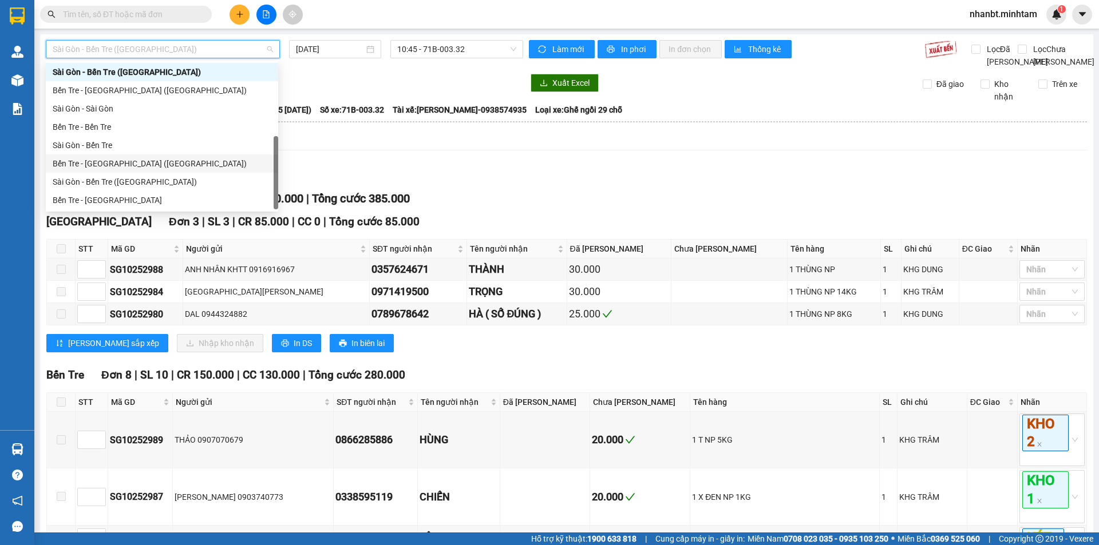
click at [119, 164] on div "Bến Tre - [GEOGRAPHIC_DATA] ([GEOGRAPHIC_DATA])" at bounding box center [162, 163] width 219 height 13
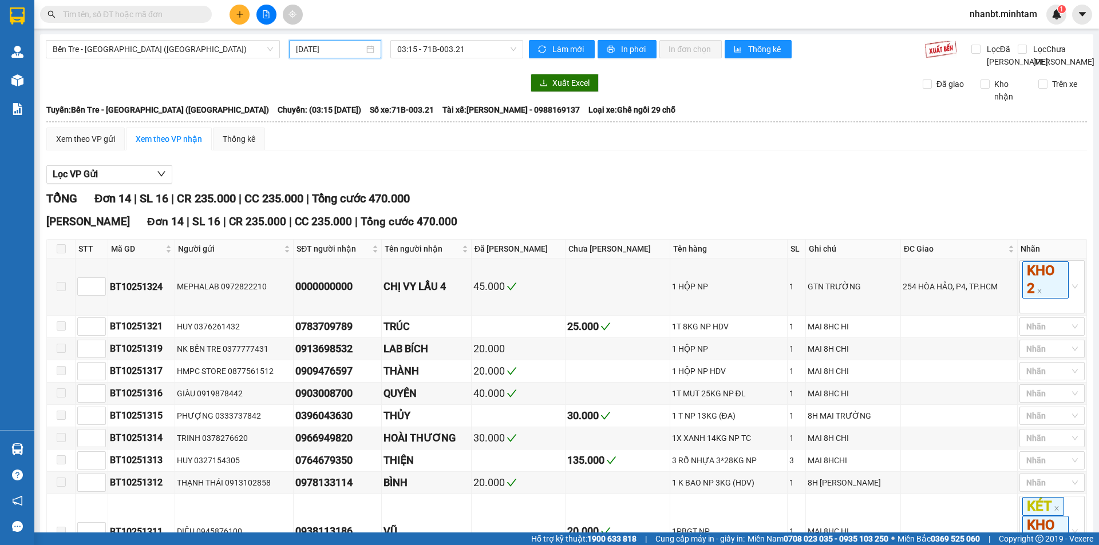
click at [348, 48] on input "[DATE]" at bounding box center [330, 49] width 68 height 13
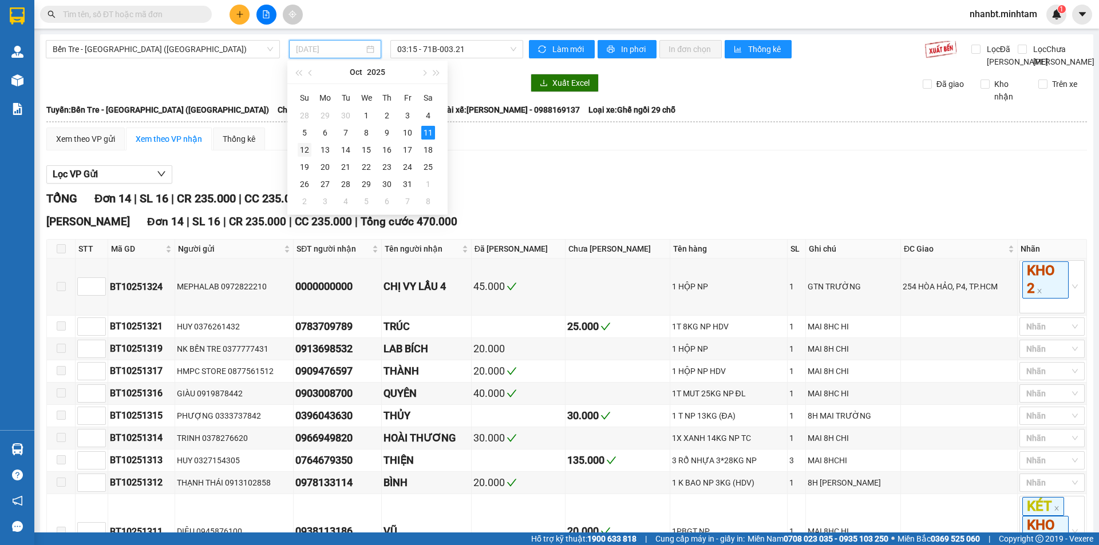
click at [305, 148] on div "12" at bounding box center [305, 150] width 14 height 14
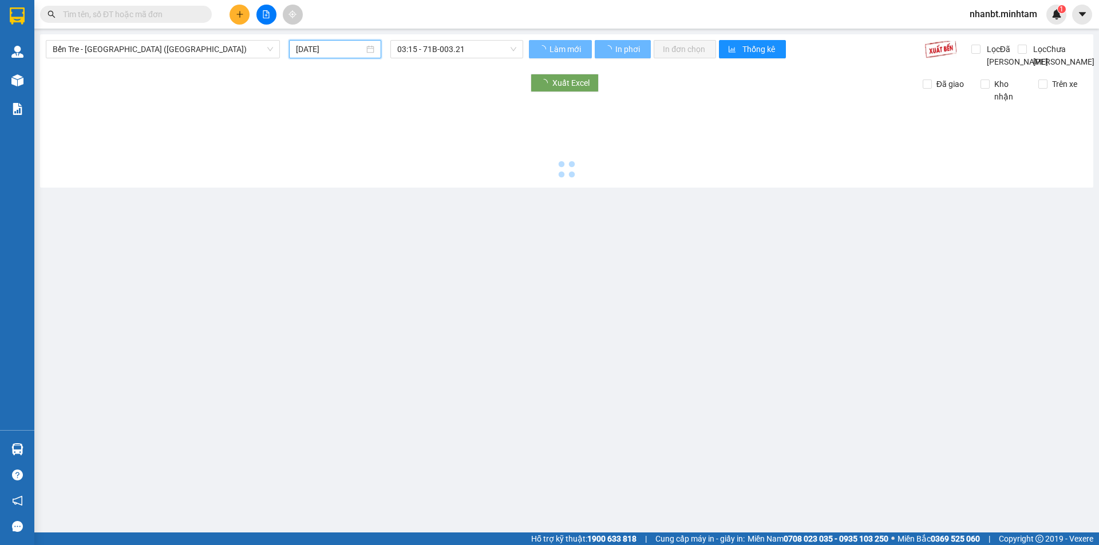
type input "[DATE]"
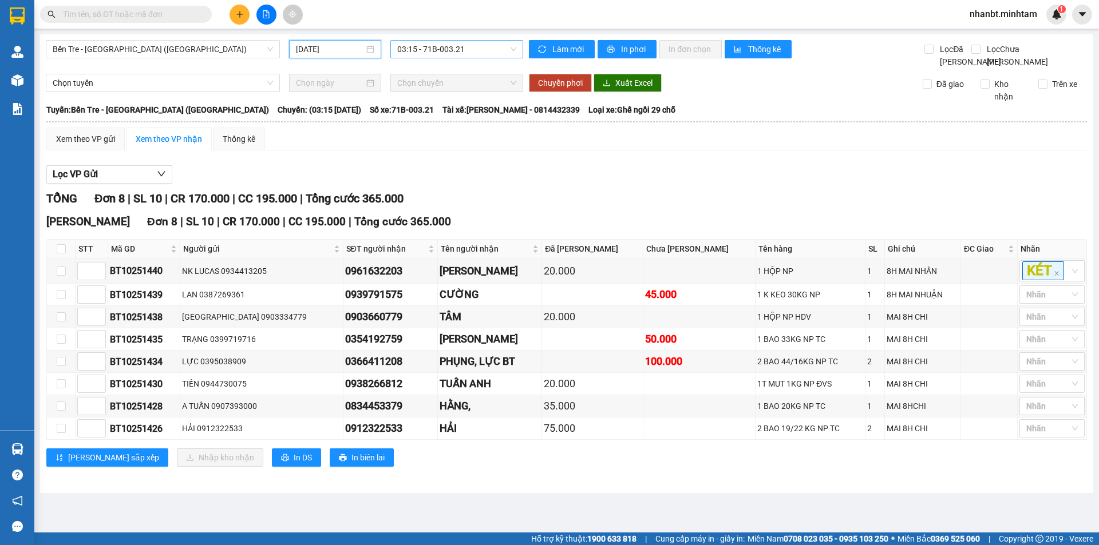
click at [488, 58] on div "03:15 - 71B-003.21" at bounding box center [456, 49] width 133 height 18
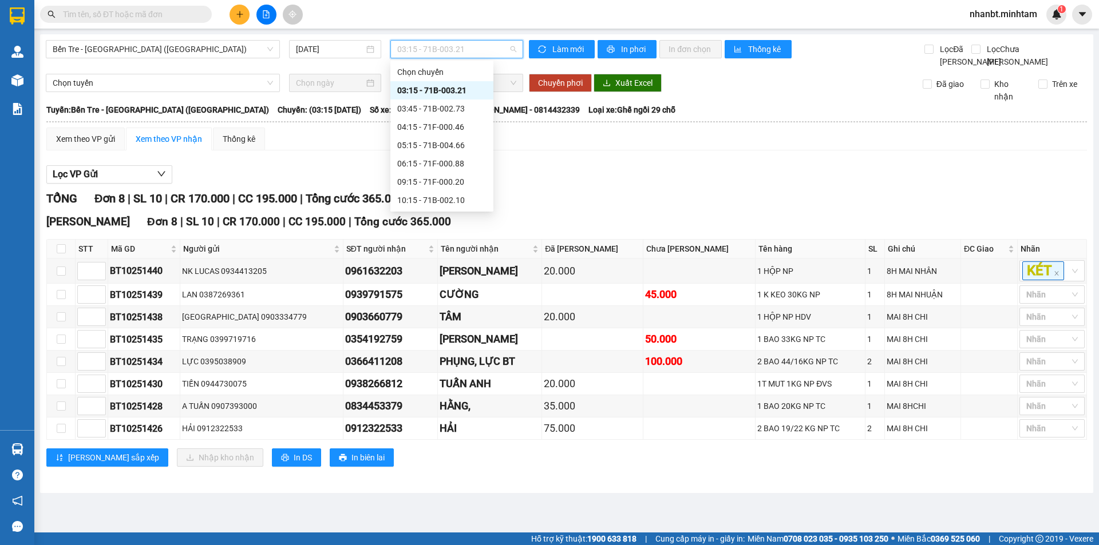
click at [572, 184] on div "Lọc VP Gửi" at bounding box center [566, 174] width 1041 height 19
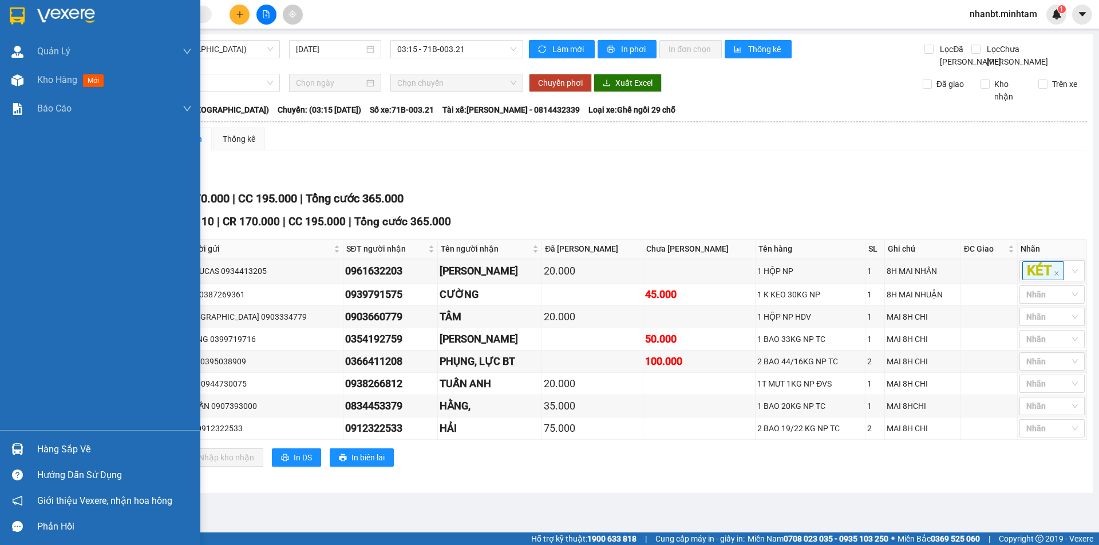
click at [20, 17] on img at bounding box center [17, 15] width 15 height 17
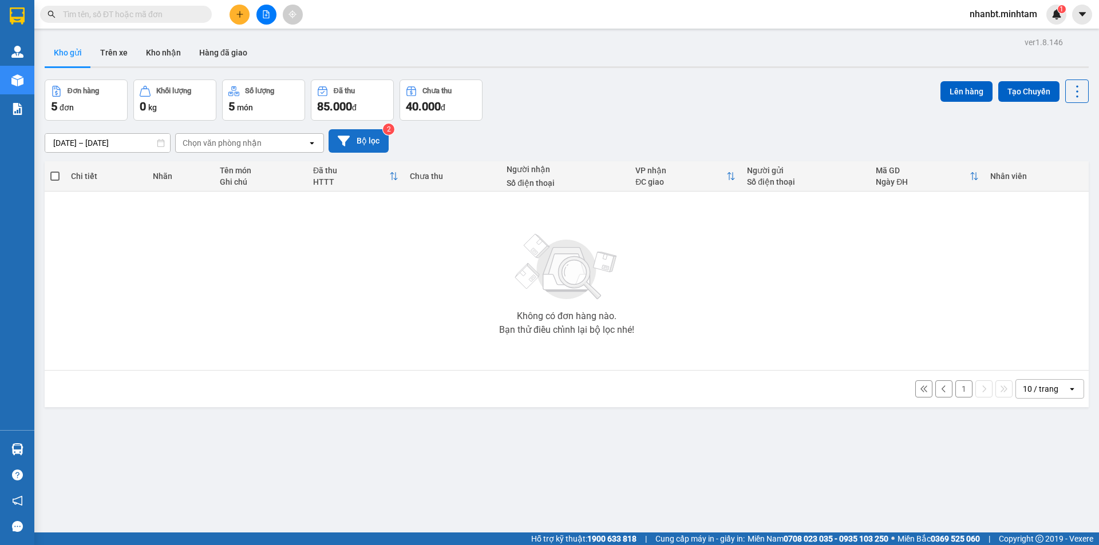
click at [371, 140] on button "Bộ lọc" at bounding box center [359, 140] width 60 height 23
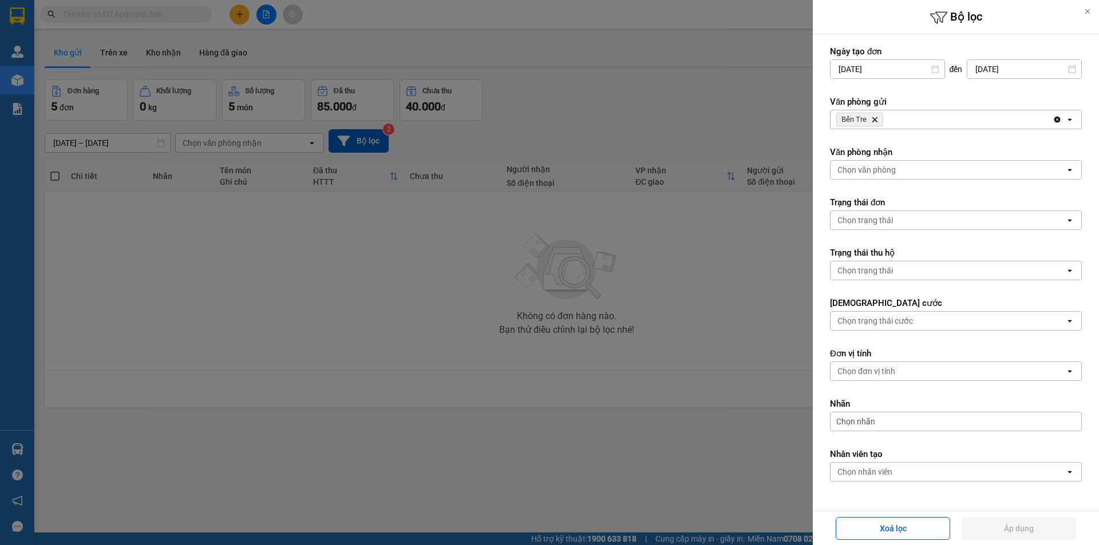
click at [875, 119] on icon "Bến Tre, close by backspace" at bounding box center [874, 119] width 5 height 5
click at [1013, 532] on button "Áp dụng" at bounding box center [1019, 528] width 114 height 23
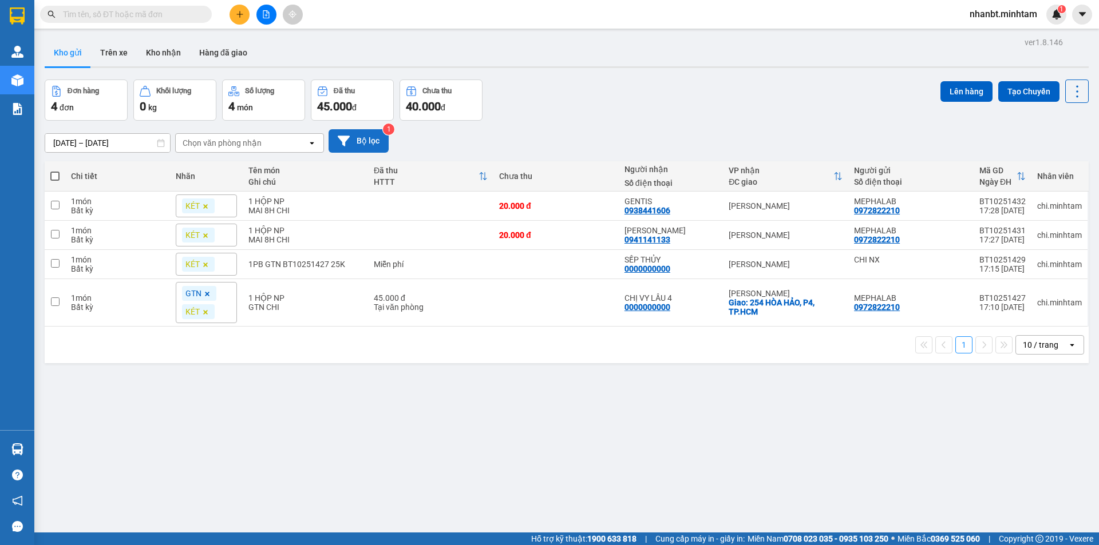
click at [381, 144] on button "Bộ lọc" at bounding box center [359, 140] width 60 height 23
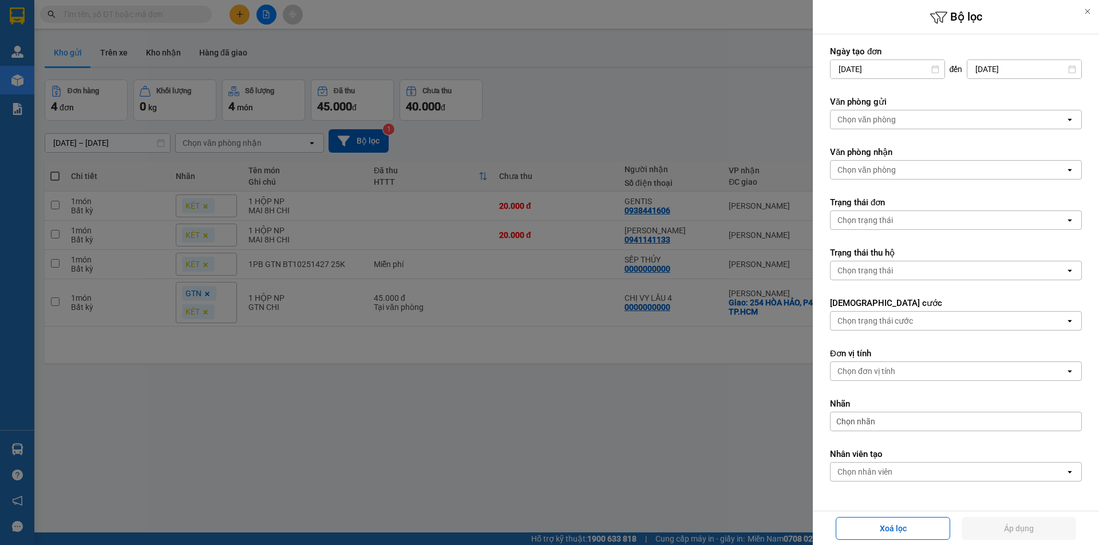
click at [1089, 10] on icon at bounding box center [1087, 11] width 8 height 8
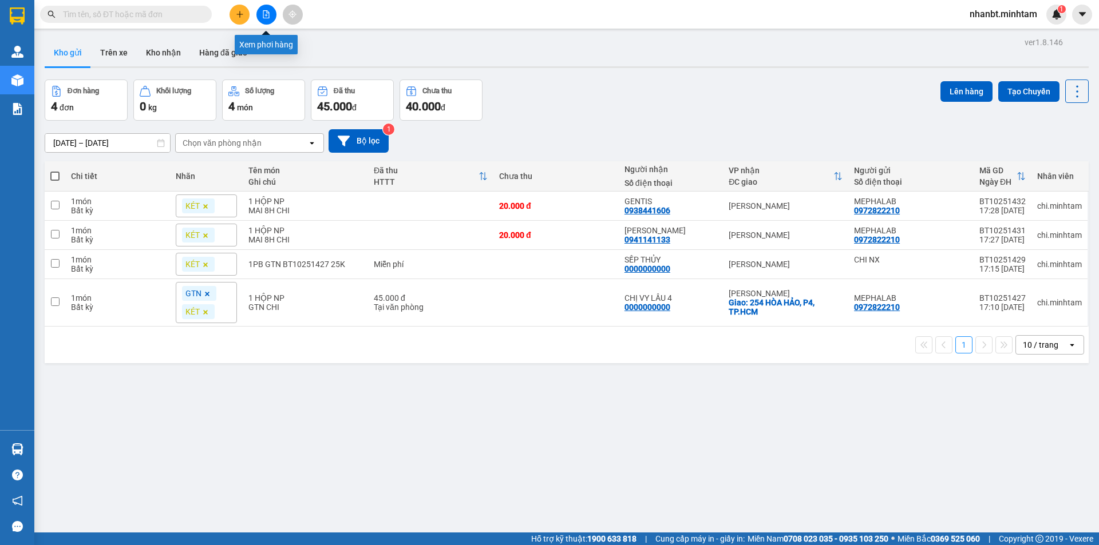
click at [268, 18] on icon "file-add" at bounding box center [266, 14] width 6 height 8
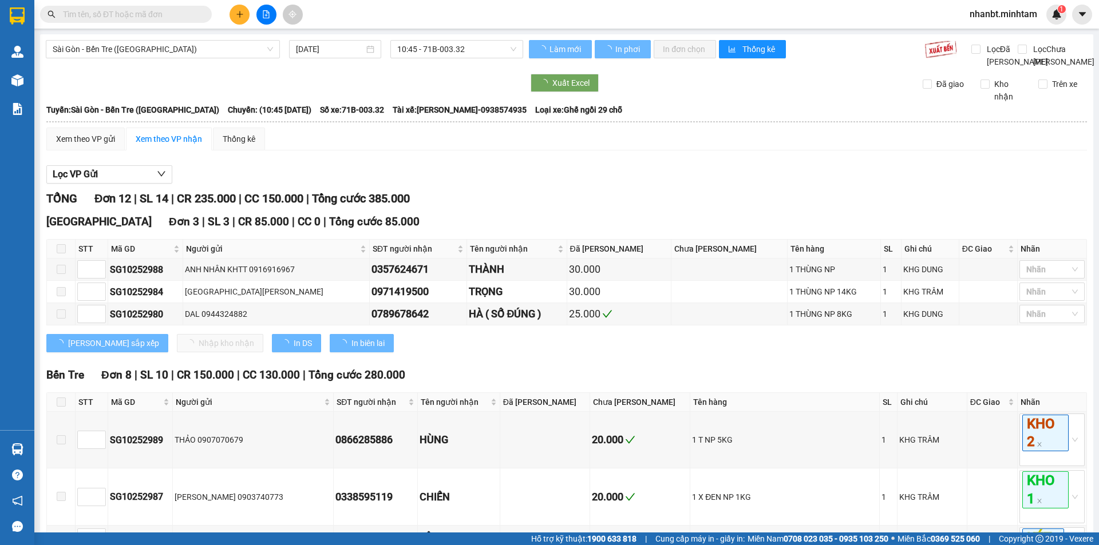
click at [238, 49] on span "Sài Gòn - Bến Tre ([GEOGRAPHIC_DATA])" at bounding box center [163, 49] width 220 height 17
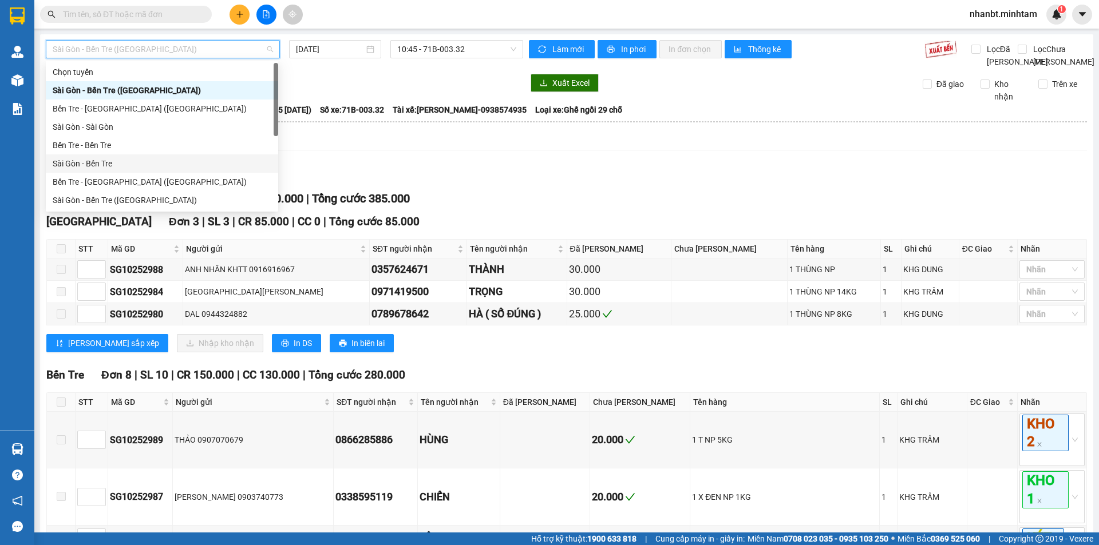
scroll to position [18, 0]
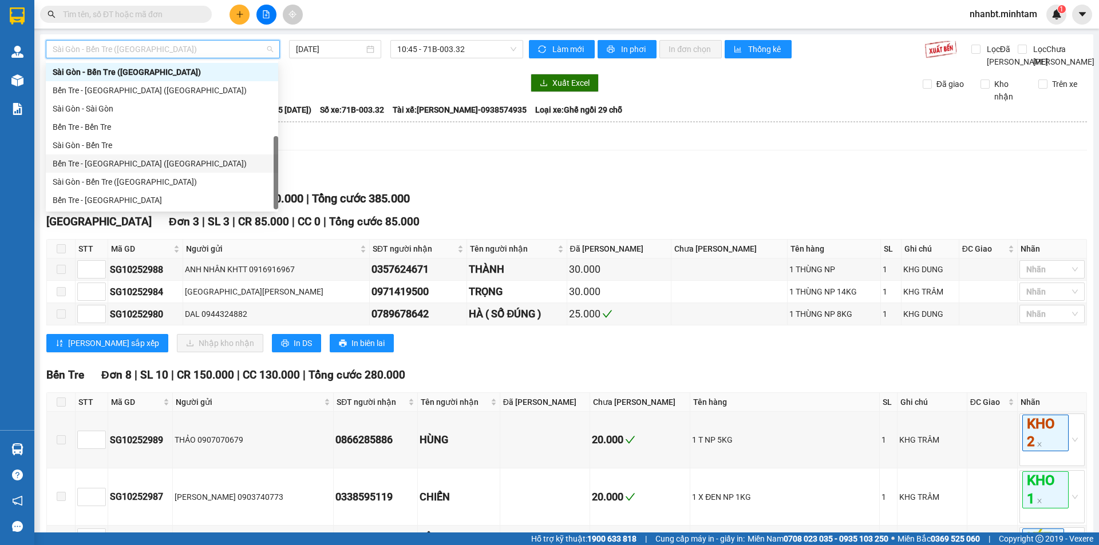
click at [126, 162] on div "Bến Tre - [GEOGRAPHIC_DATA] ([GEOGRAPHIC_DATA])" at bounding box center [162, 163] width 219 height 13
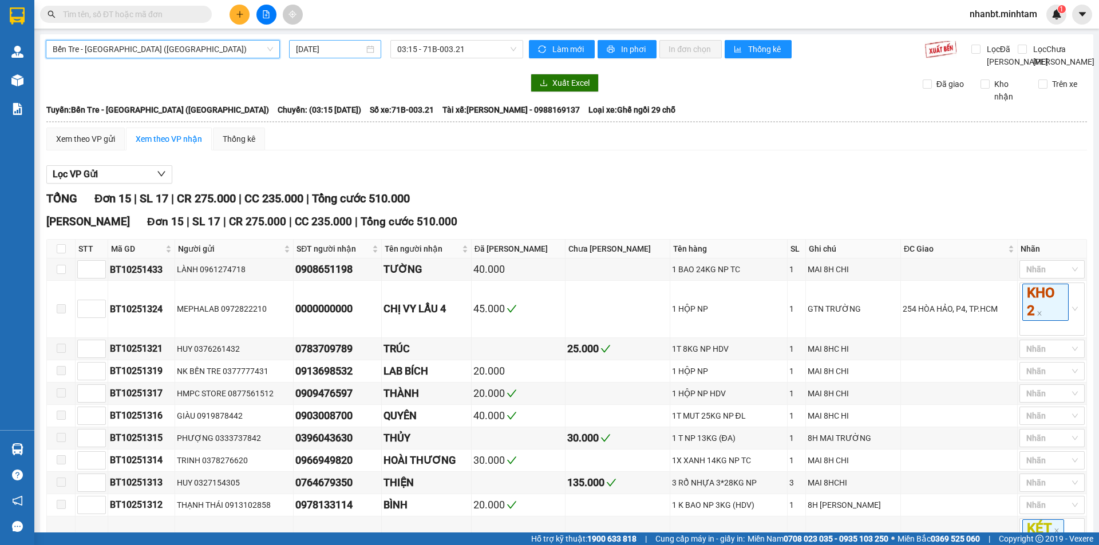
click at [351, 50] on input "[DATE]" at bounding box center [330, 49] width 68 height 13
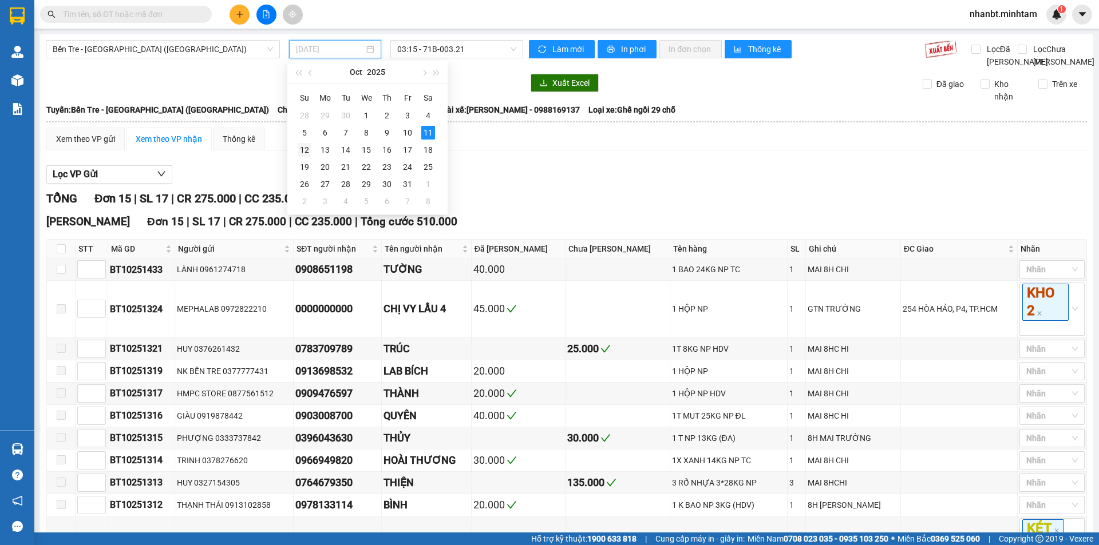
click at [302, 149] on div "12" at bounding box center [305, 150] width 14 height 14
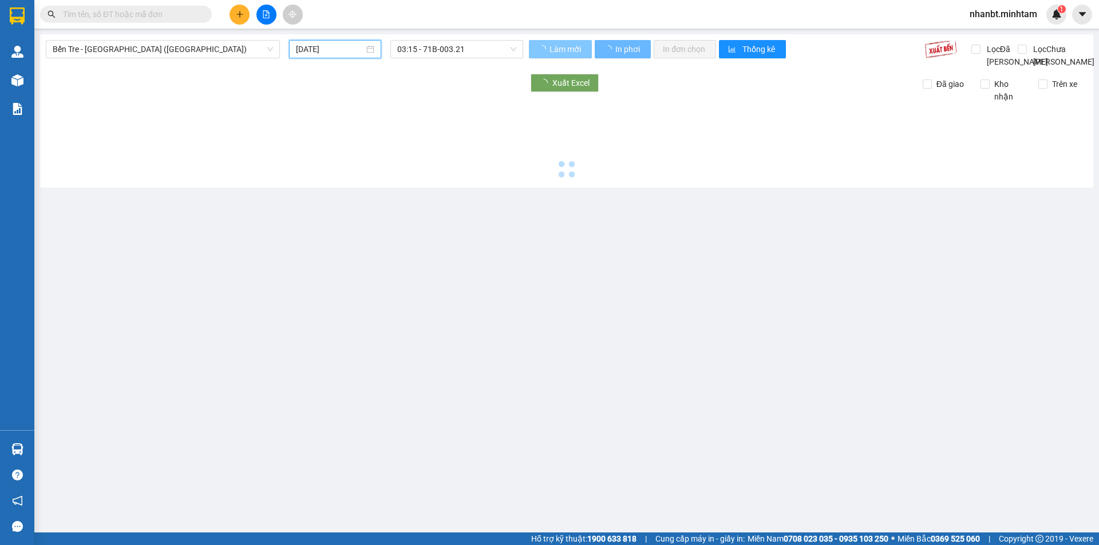
type input "[DATE]"
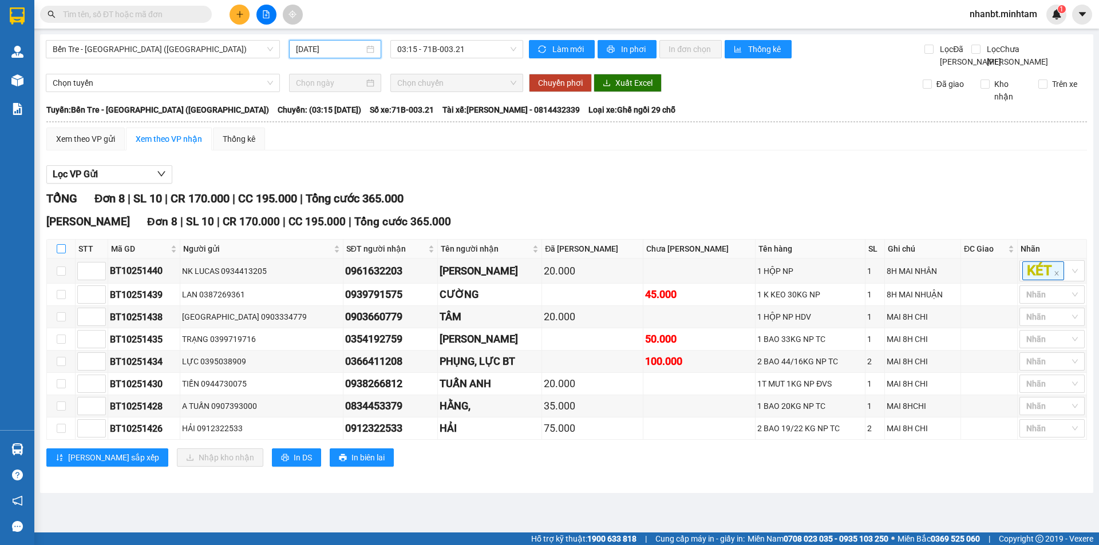
click at [65, 254] on input "checkbox" at bounding box center [61, 248] width 9 height 9
checkbox input "true"
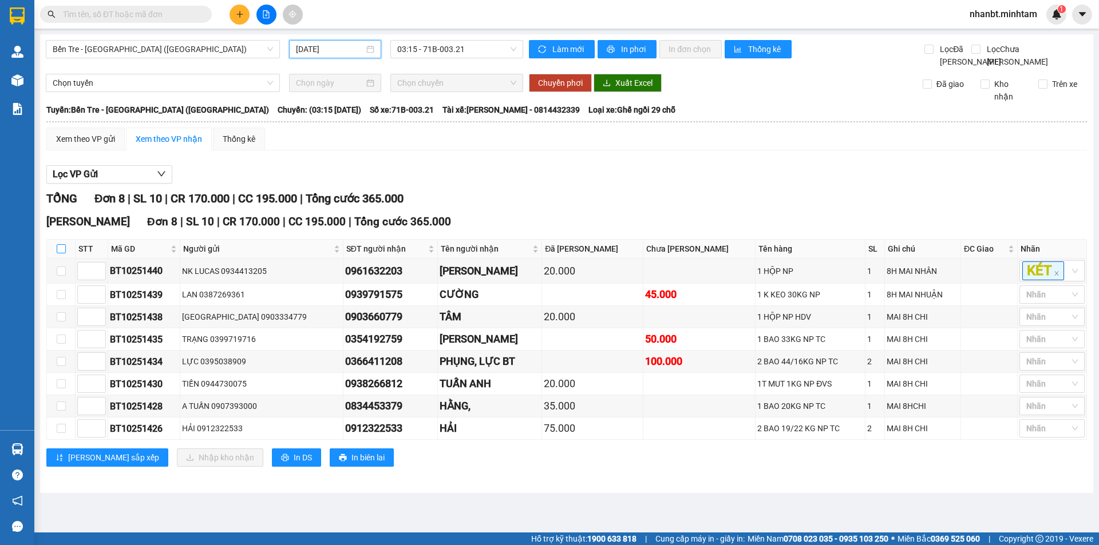
checkbox input "true"
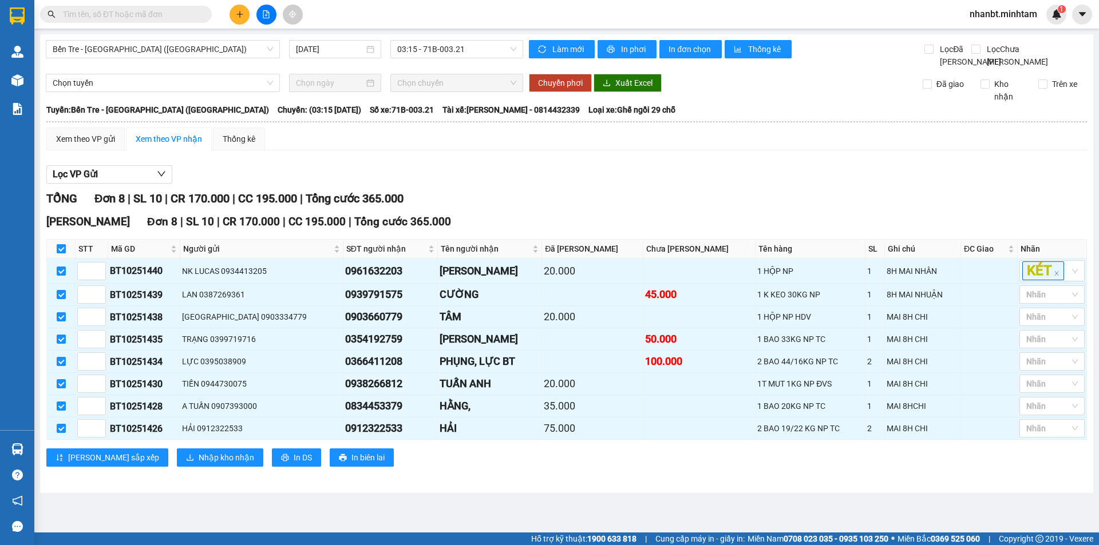
click at [62, 254] on input "checkbox" at bounding box center [61, 248] width 9 height 9
checkbox input "false"
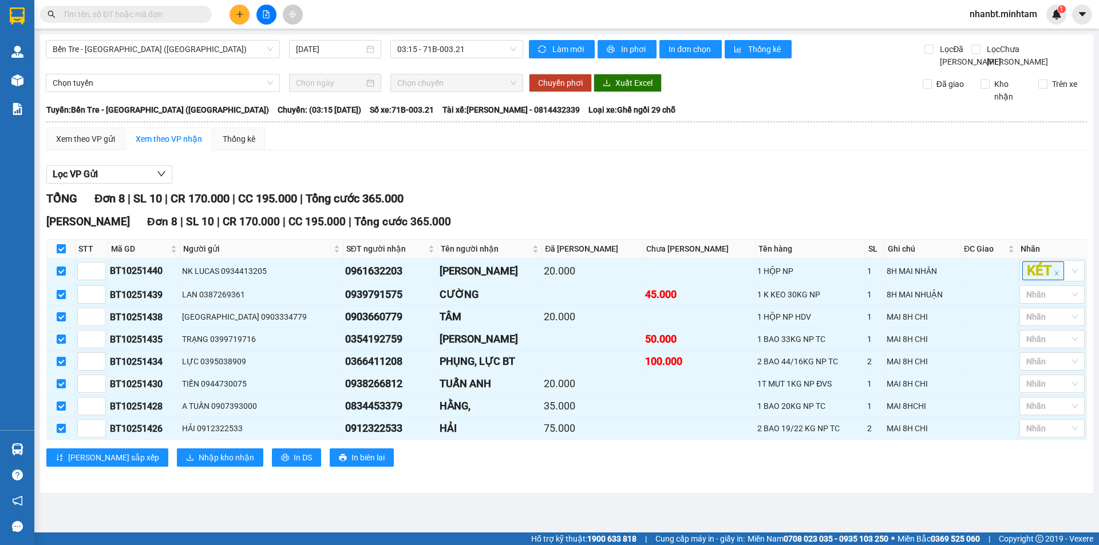
checkbox input "false"
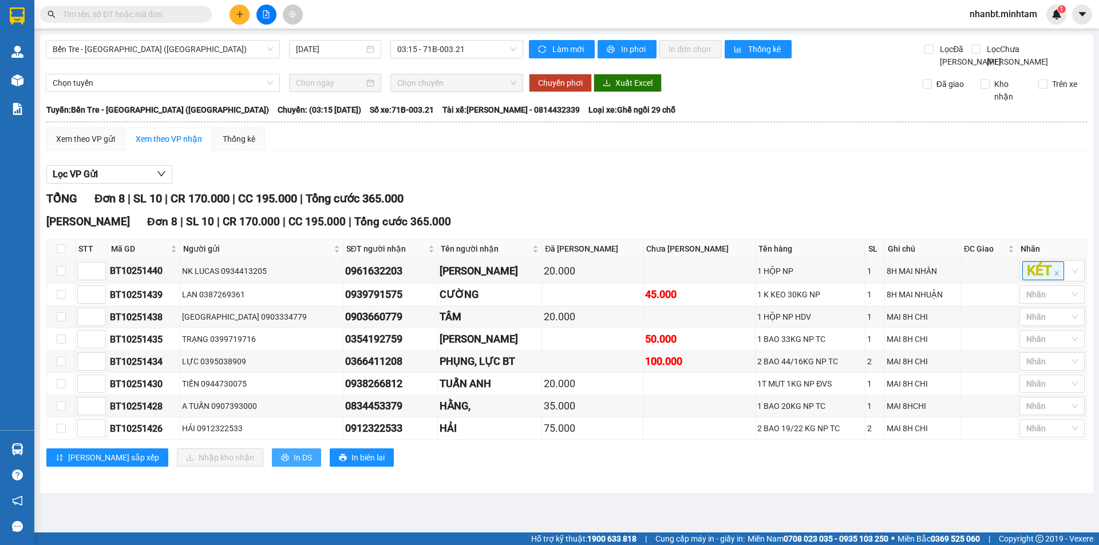
click at [294, 464] on span "In DS" at bounding box center [303, 458] width 18 height 13
click at [129, 12] on input "text" at bounding box center [130, 14] width 135 height 13
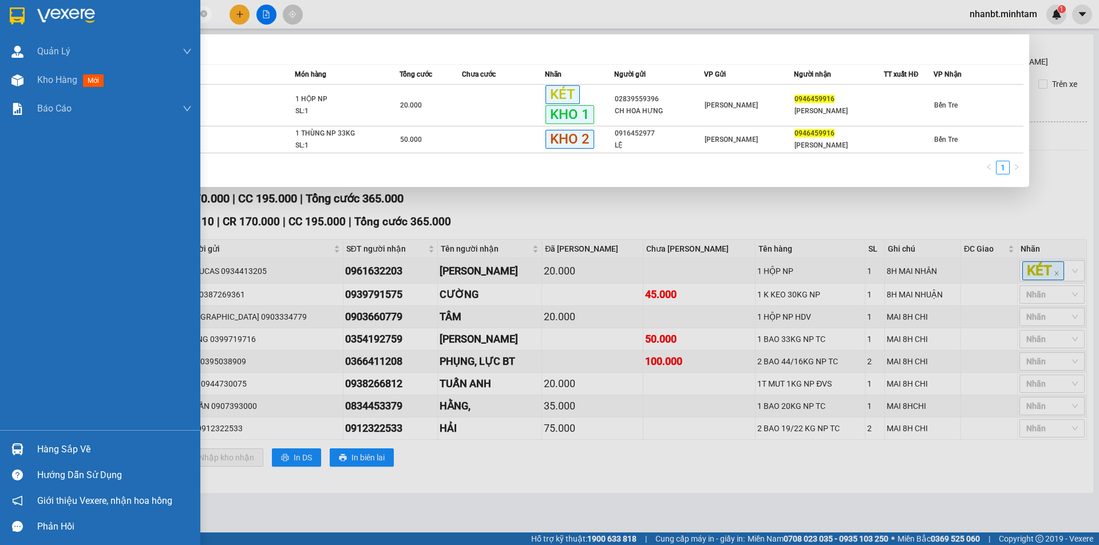
type input "0946459916"
click at [7, 444] on div at bounding box center [17, 450] width 20 height 20
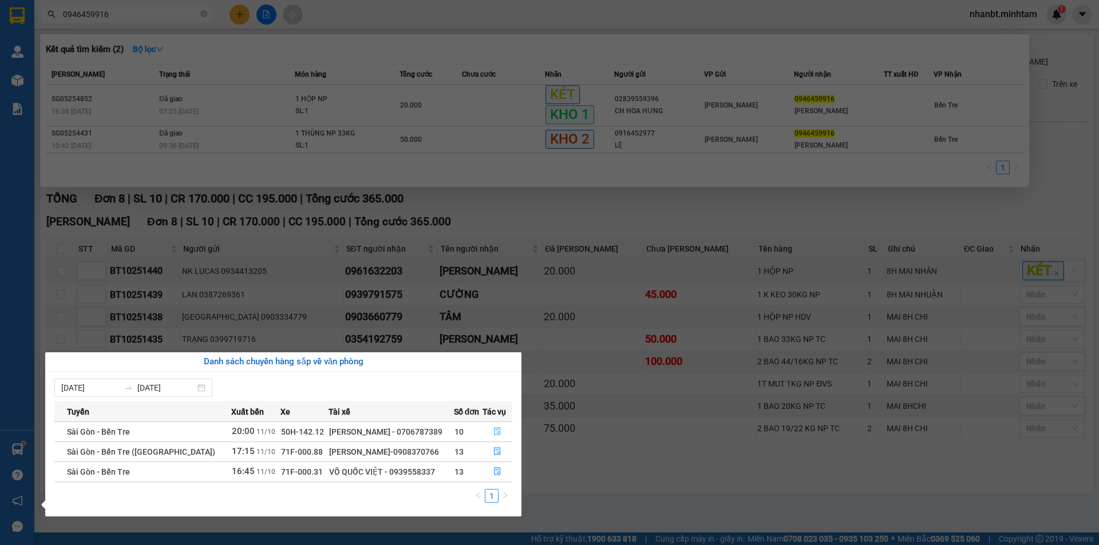
drag, startPoint x: 496, startPoint y: 424, endPoint x: 498, endPoint y: 401, distance: 23.6
click at [498, 411] on table "Tuyến Xuất bến Xe Tài xế Số đơn Tác vụ Sài Gòn - Bến Tre 20:00 11/10 50H-142.12…" at bounding box center [283, 442] width 458 height 81
click at [496, 436] on span "file-done" at bounding box center [497, 432] width 8 height 9
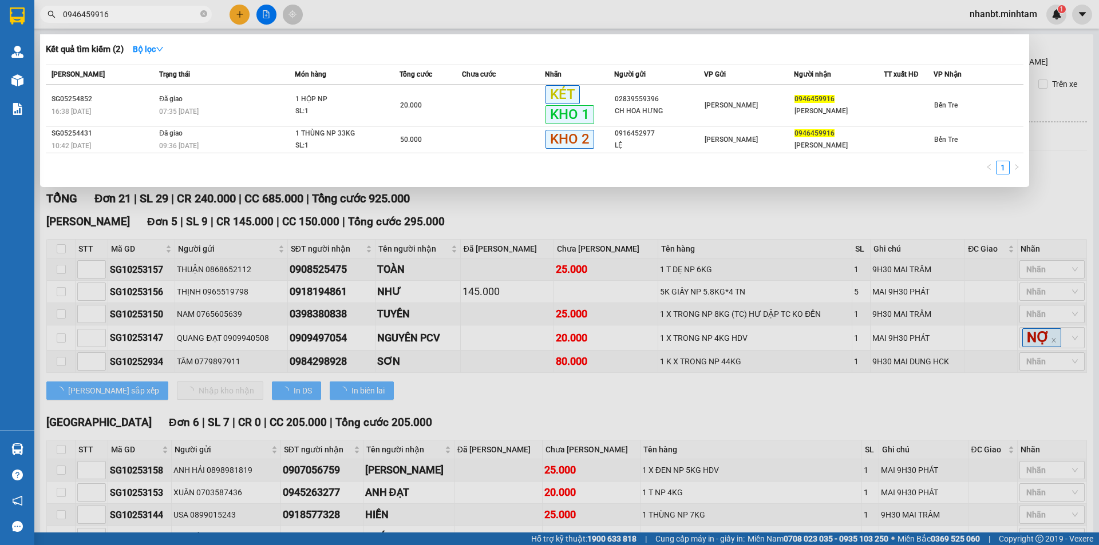
type input "[DATE]"
drag, startPoint x: 504, startPoint y: 242, endPoint x: 499, endPoint y: 247, distance: 7.3
click at [504, 242] on div at bounding box center [549, 272] width 1099 height 545
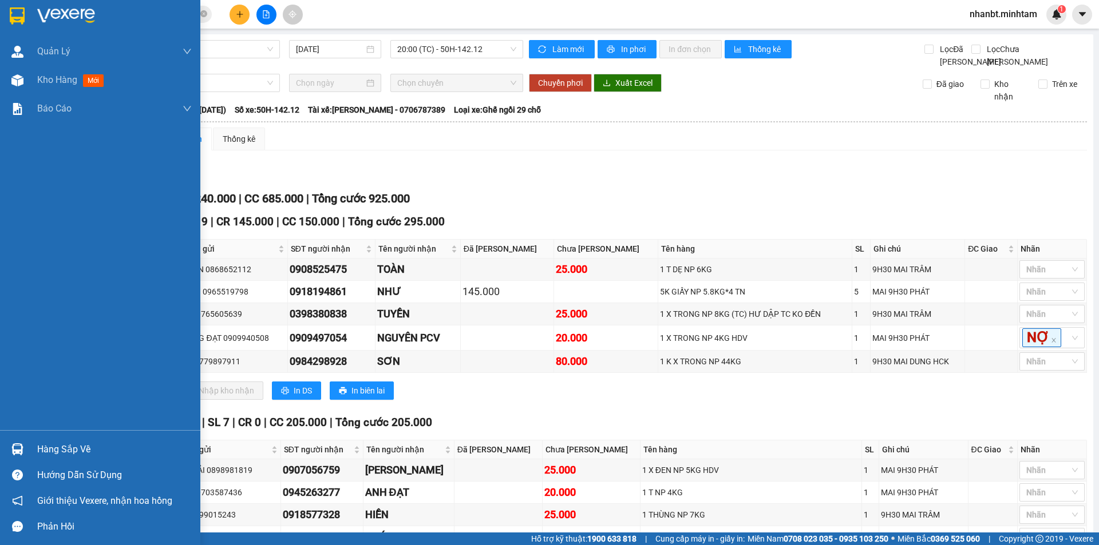
drag, startPoint x: 14, startPoint y: 451, endPoint x: 570, endPoint y: 338, distance: 567.8
click at [14, 450] on img at bounding box center [17, 450] width 12 height 12
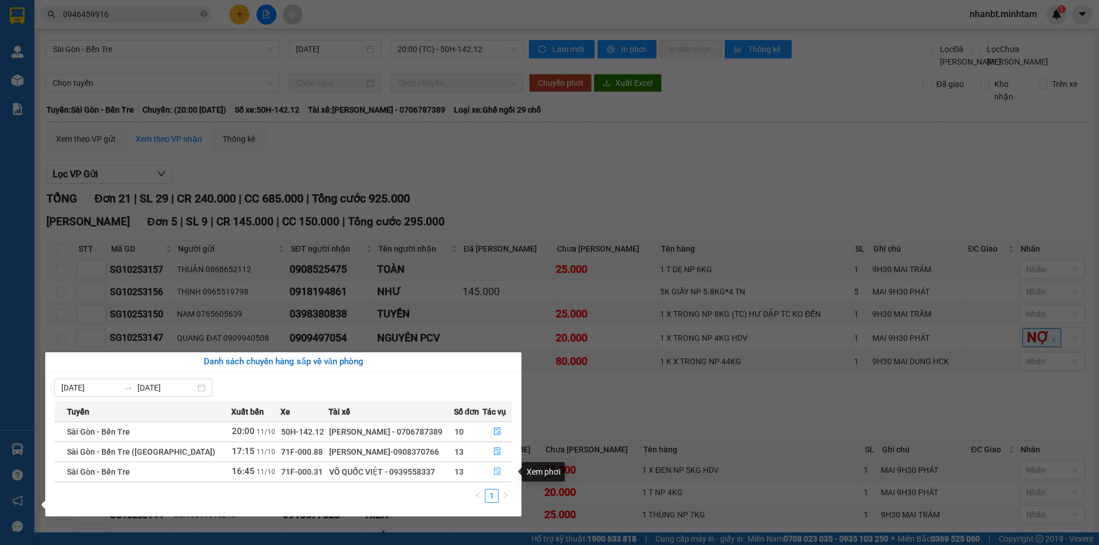
click at [491, 472] on button "button" at bounding box center [497, 472] width 29 height 18
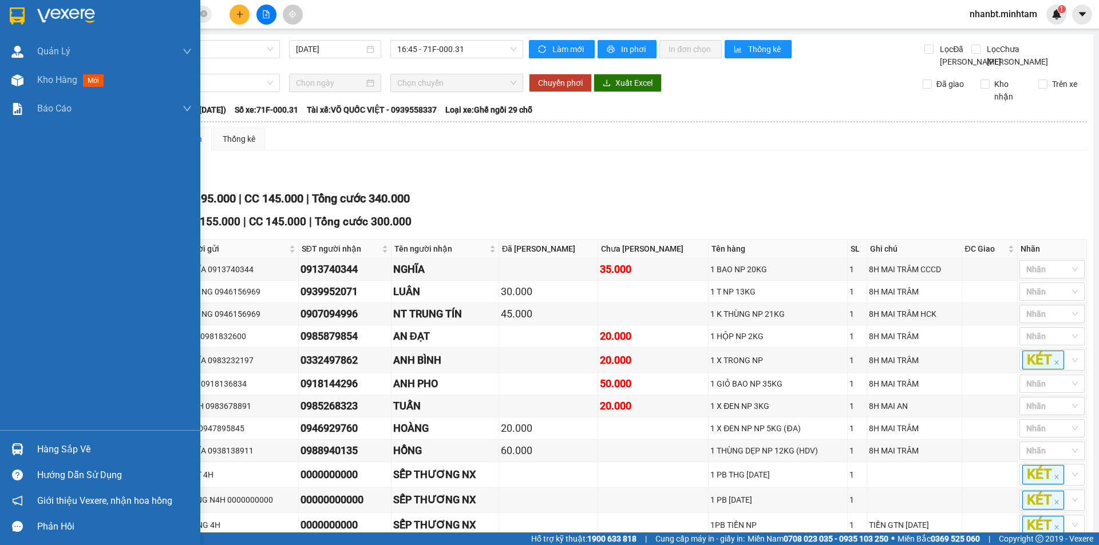
drag, startPoint x: 14, startPoint y: 454, endPoint x: 56, endPoint y: 454, distance: 41.8
click at [15, 455] on img at bounding box center [17, 450] width 12 height 12
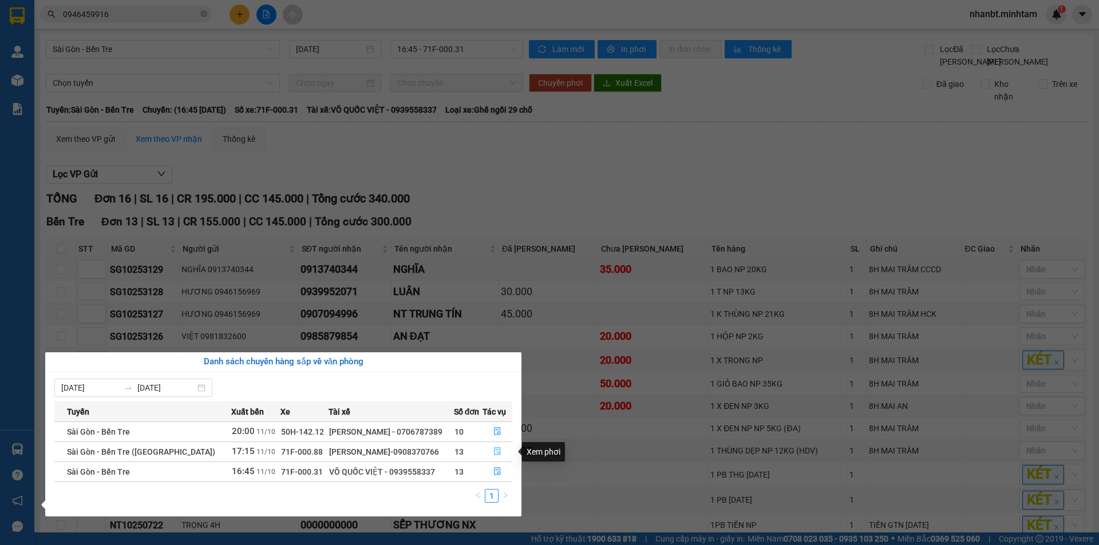
click at [493, 459] on button "button" at bounding box center [497, 452] width 29 height 18
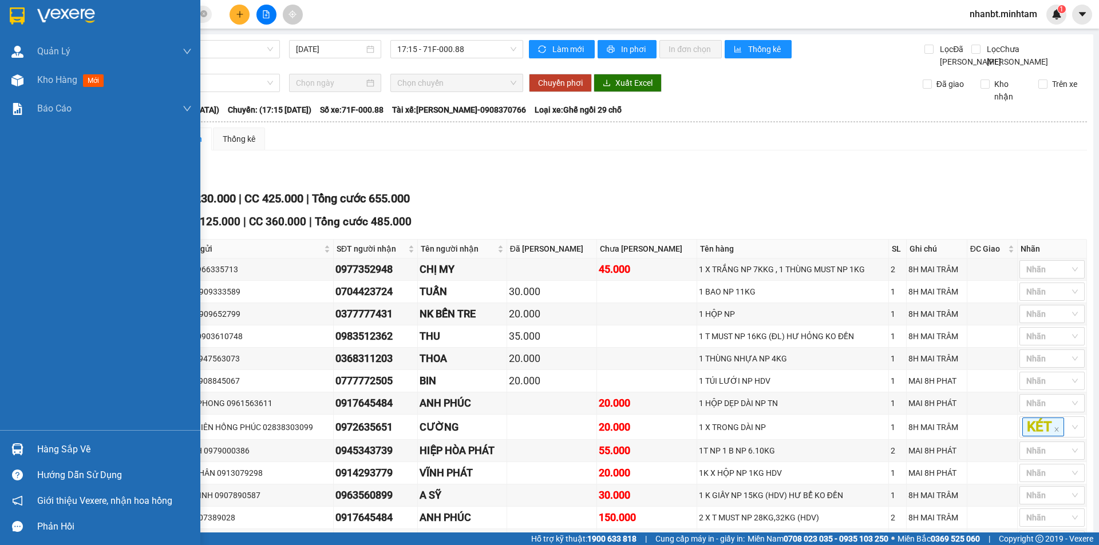
click at [9, 14] on div at bounding box center [17, 16] width 20 height 20
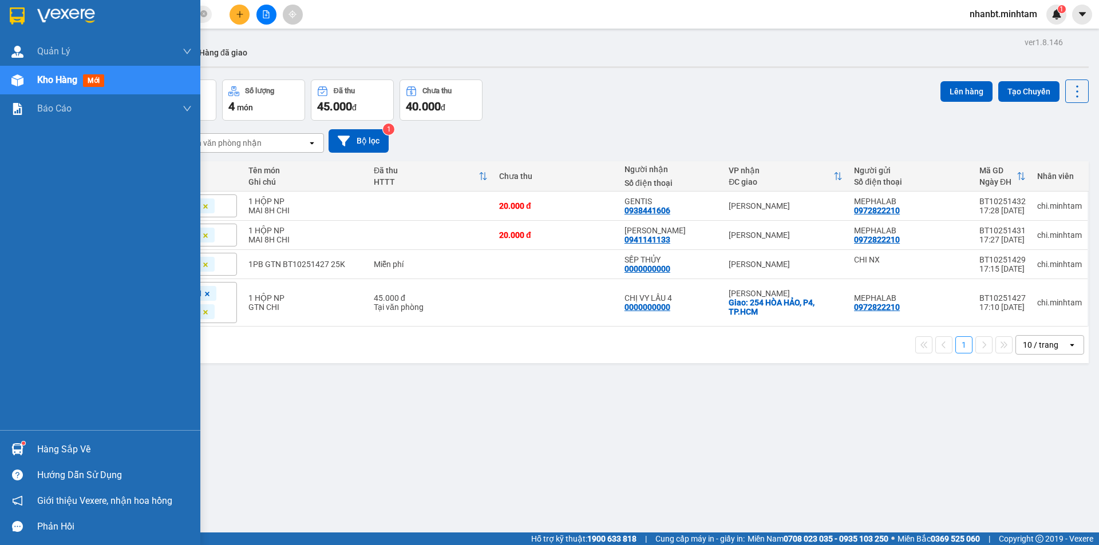
click at [54, 443] on div "Hàng sắp về" at bounding box center [114, 449] width 155 height 17
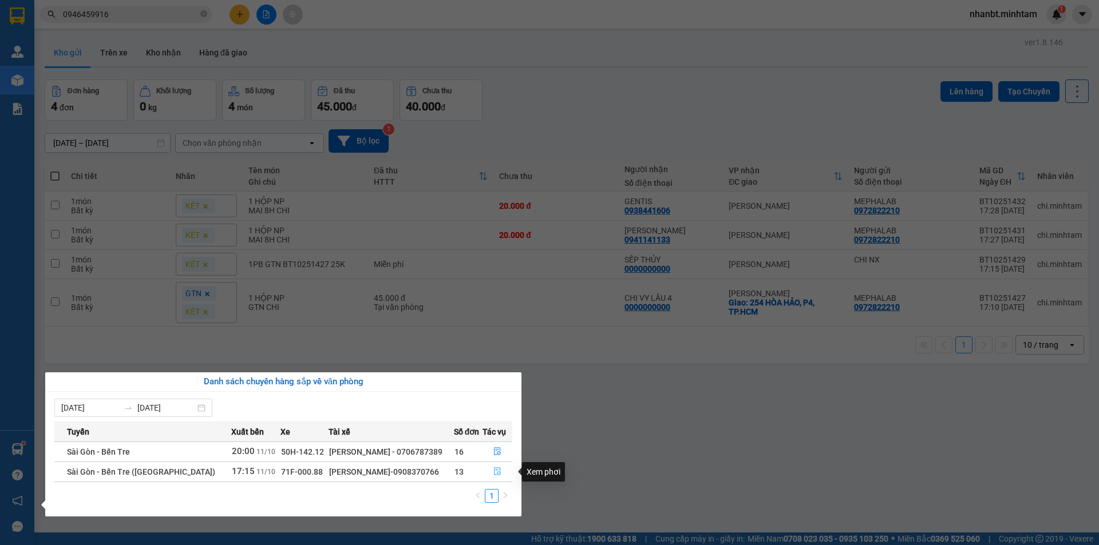
click at [491, 471] on button "button" at bounding box center [497, 472] width 29 height 18
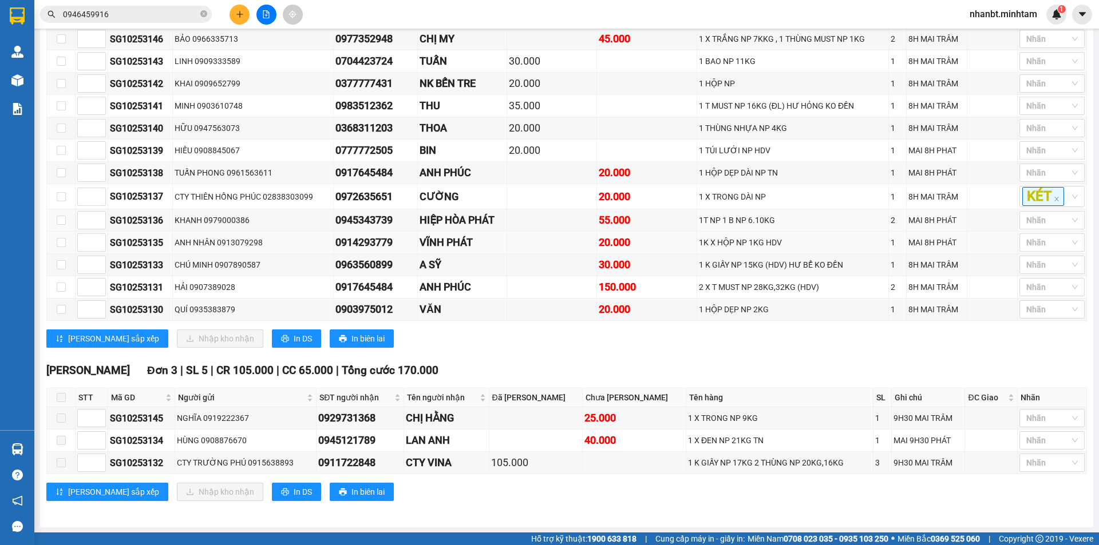
scroll to position [244, 0]
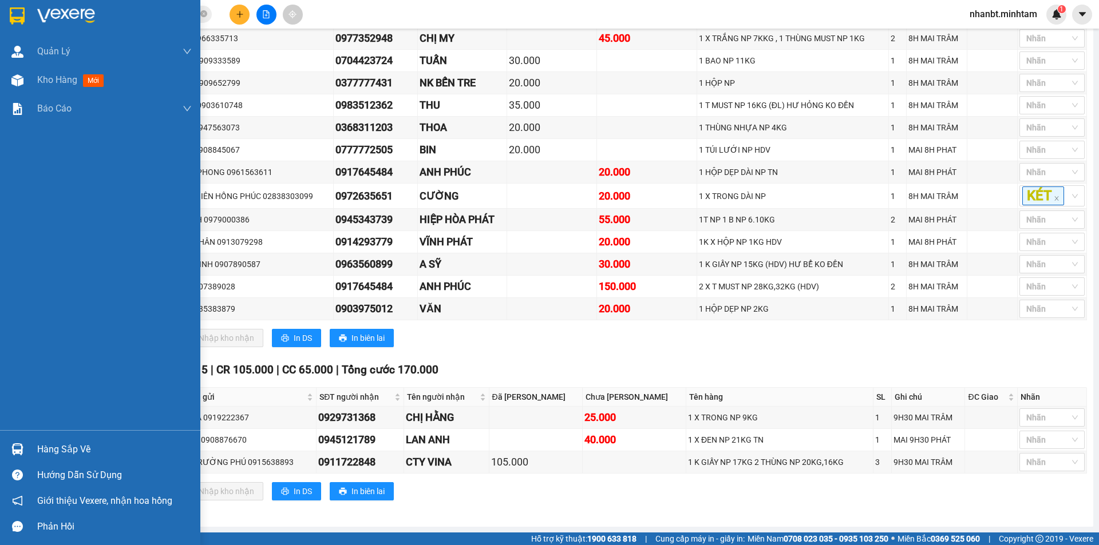
click at [22, 448] on img at bounding box center [17, 450] width 12 height 12
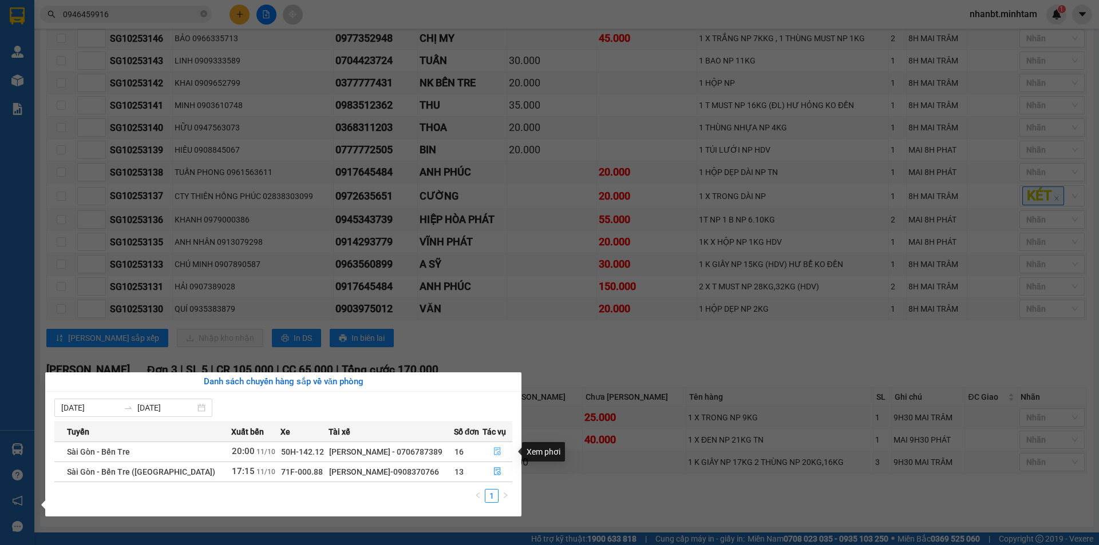
click at [494, 448] on icon "file-done" at bounding box center [497, 452] width 7 height 8
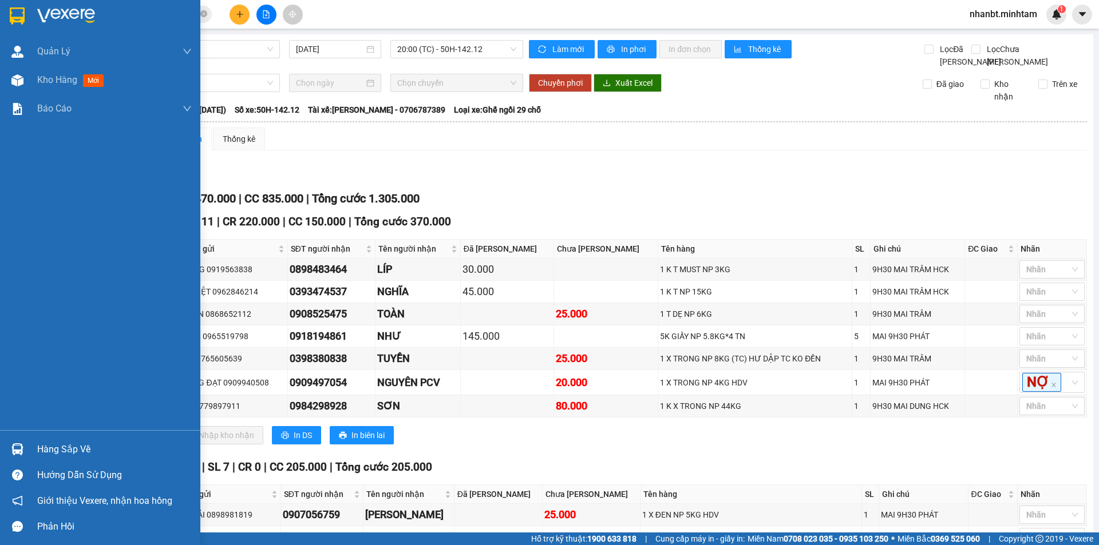
click at [14, 15] on img at bounding box center [17, 15] width 15 height 17
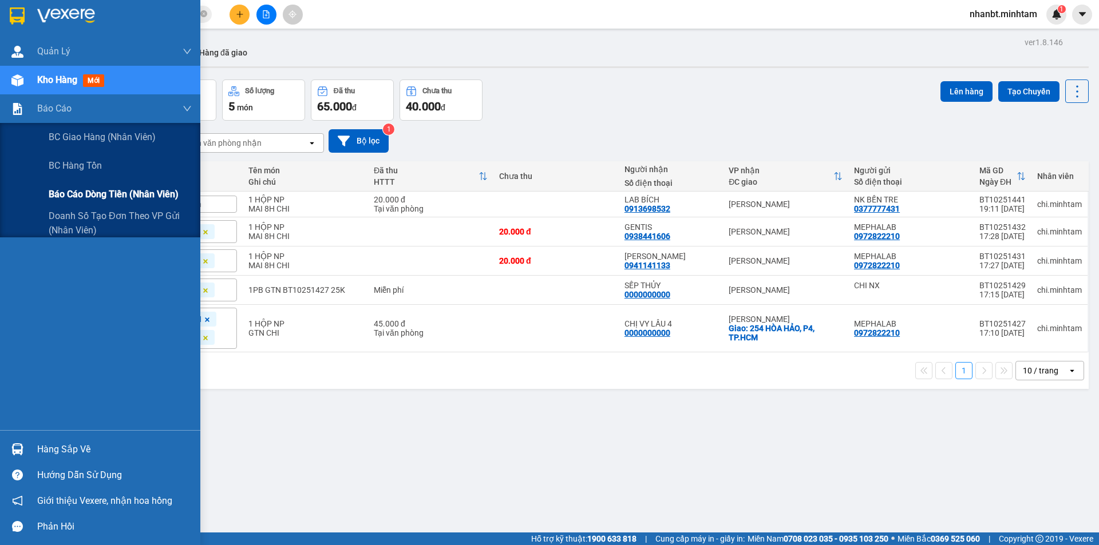
click at [73, 197] on span "Báo cáo dòng tiền (nhân viên)" at bounding box center [114, 194] width 130 height 14
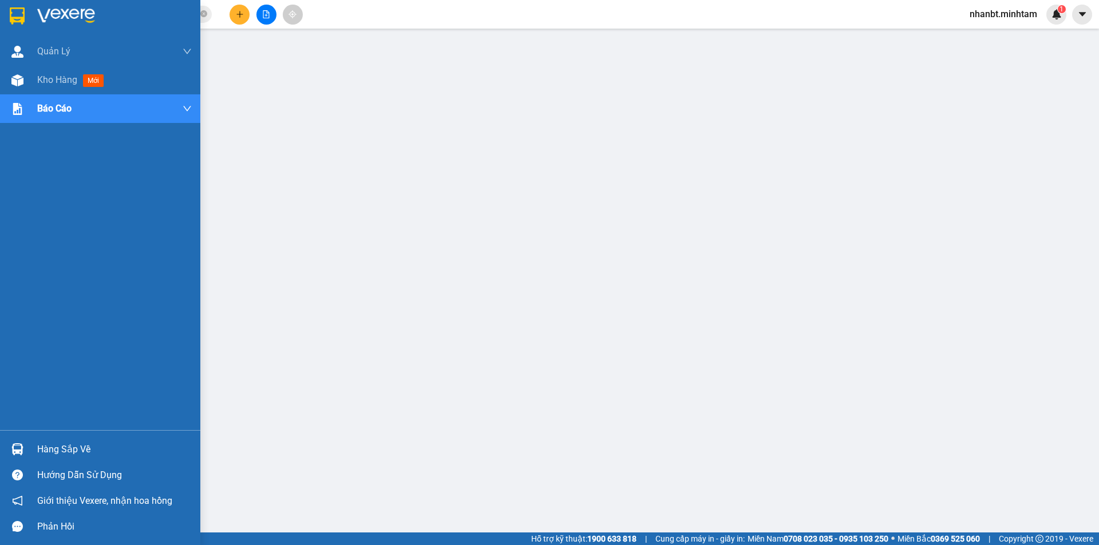
click at [54, 444] on div "Hàng sắp về" at bounding box center [114, 449] width 155 height 17
click at [4, 6] on div at bounding box center [100, 18] width 200 height 37
